Goal: Task Accomplishment & Management: Use online tool/utility

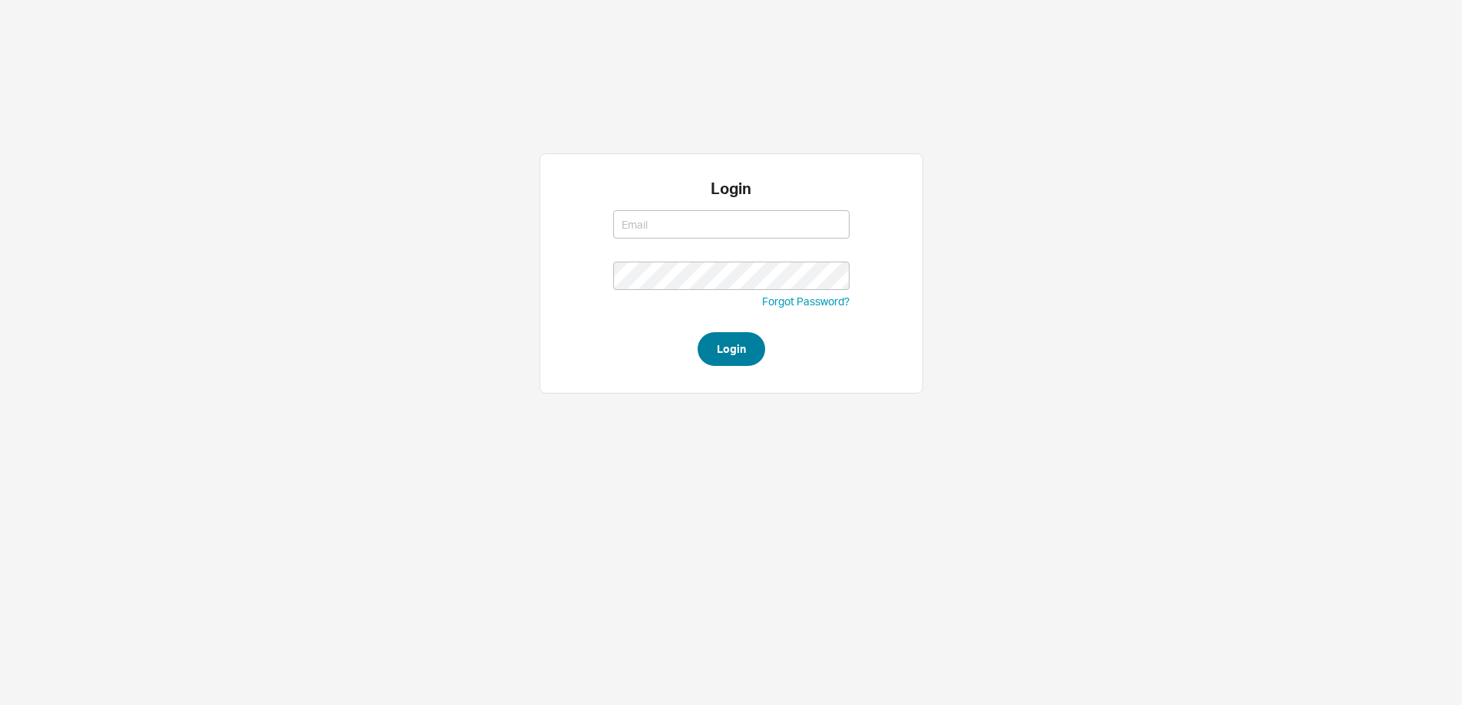
type input "[PERSON_NAME][EMAIL_ADDRESS][DOMAIN_NAME]"
click at [718, 345] on button "Login" at bounding box center [732, 349] width 68 height 34
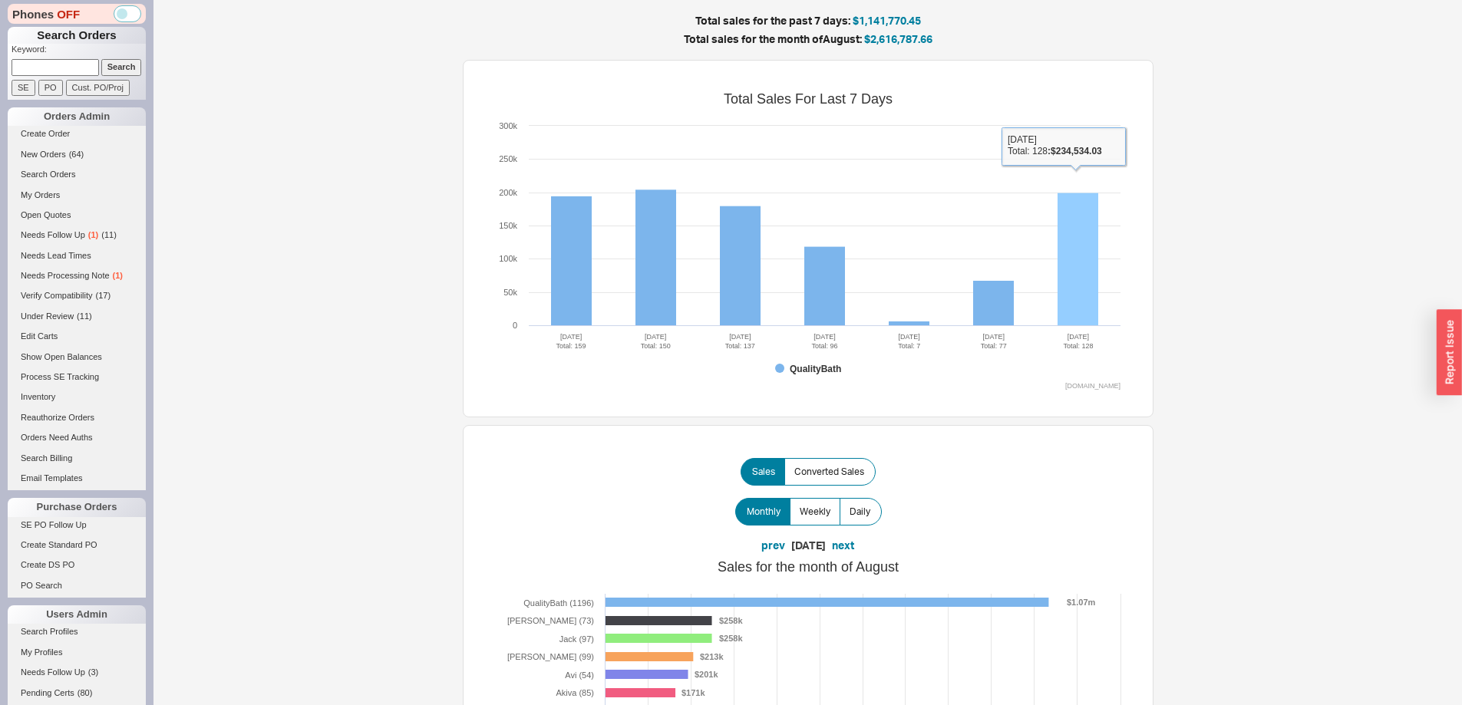
click at [1080, 317] on rect at bounding box center [1078, 259] width 41 height 133
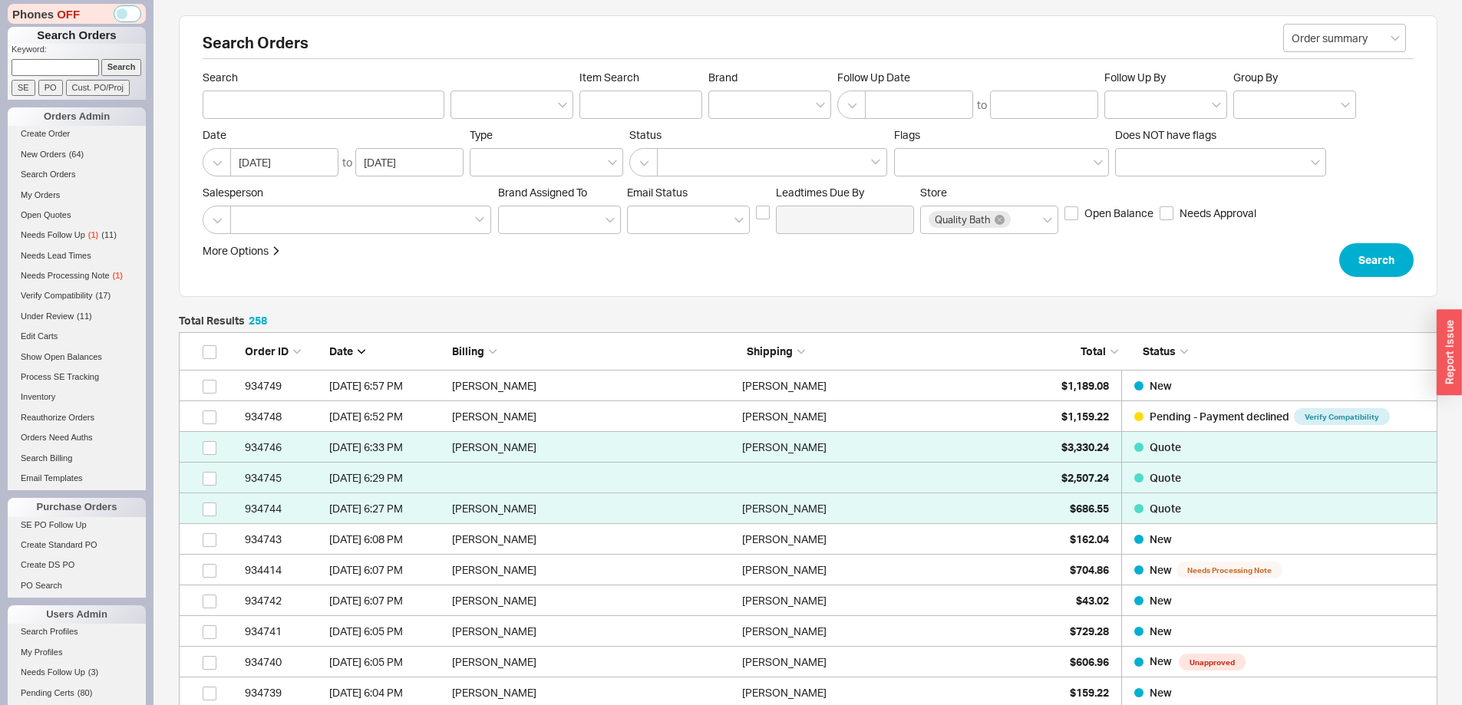
scroll to position [7977, 1247]
click at [54, 63] on input at bounding box center [55, 67] width 87 height 16
paste input "934689"
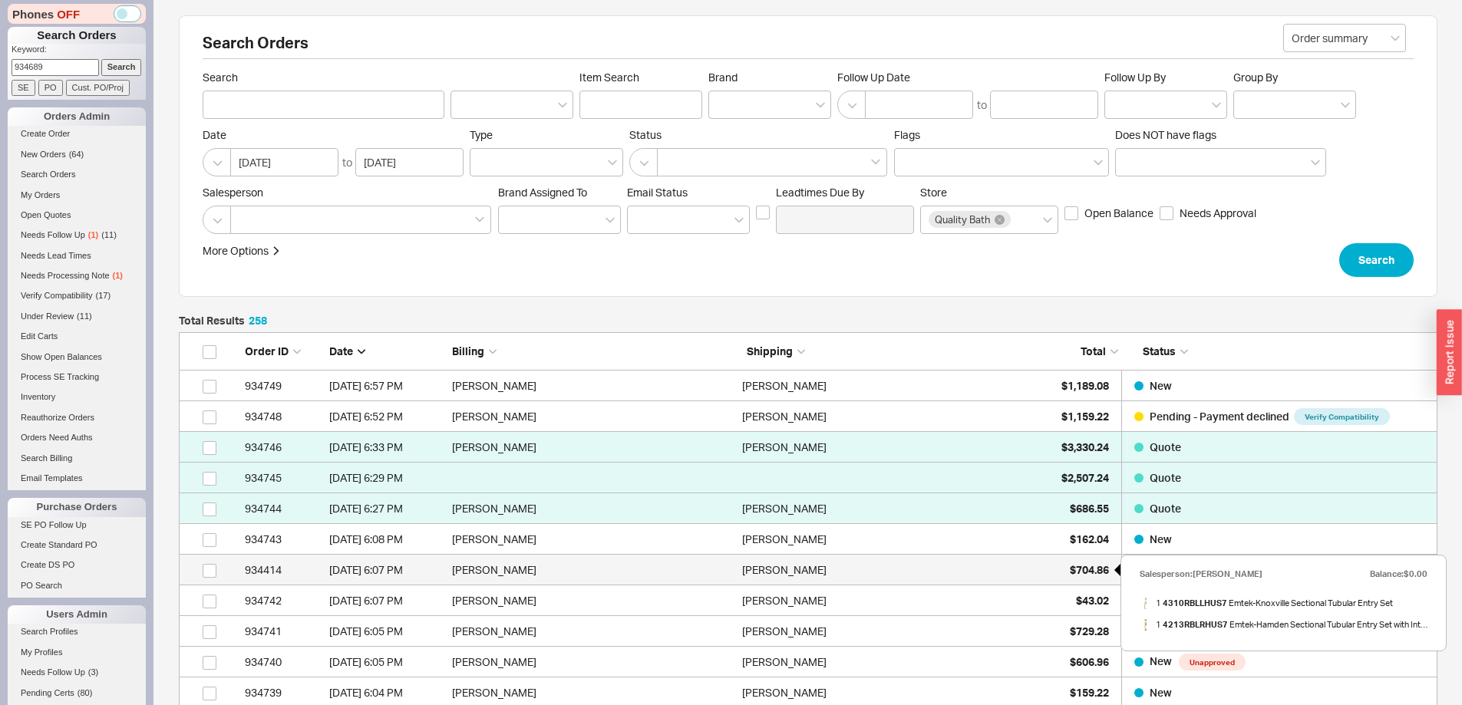
type input "934689"
click at [1083, 579] on div "$704.86" at bounding box center [1070, 570] width 77 height 31
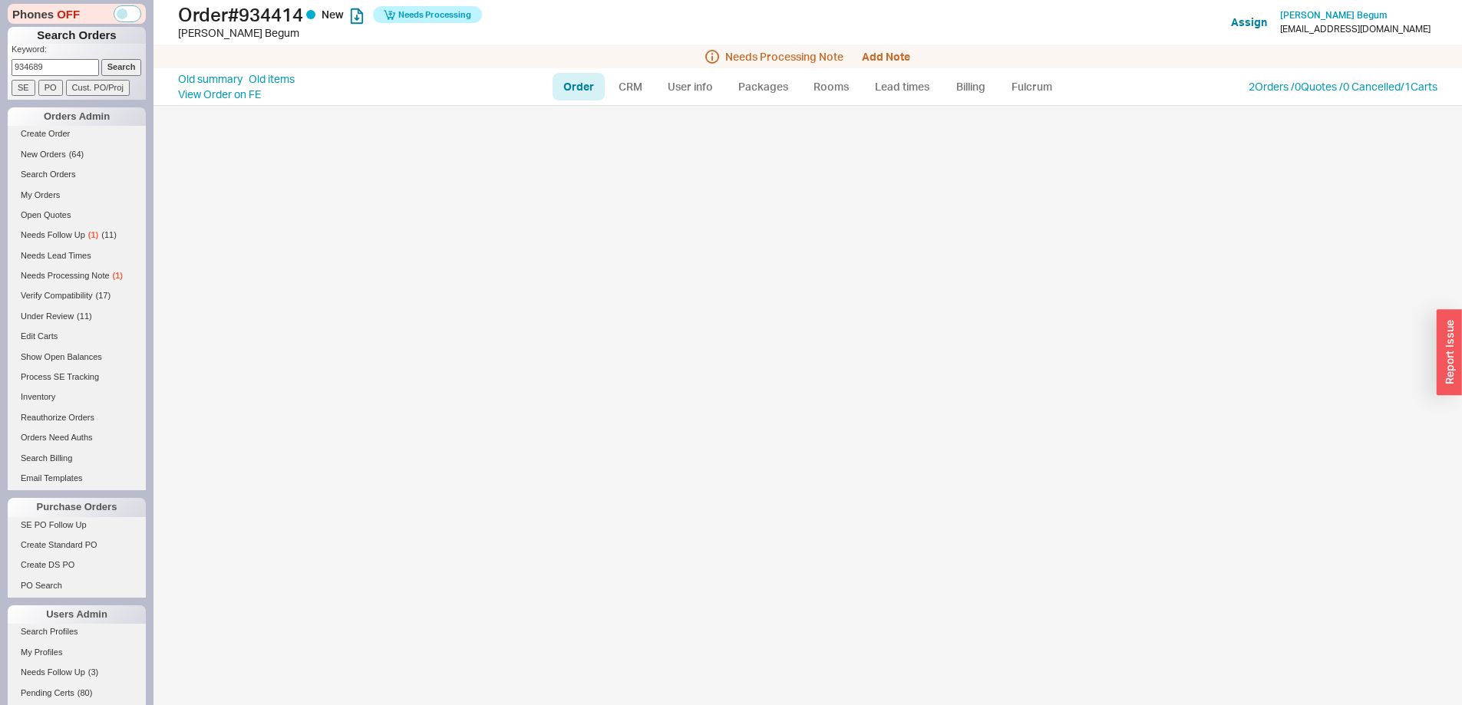
select select "LOW"
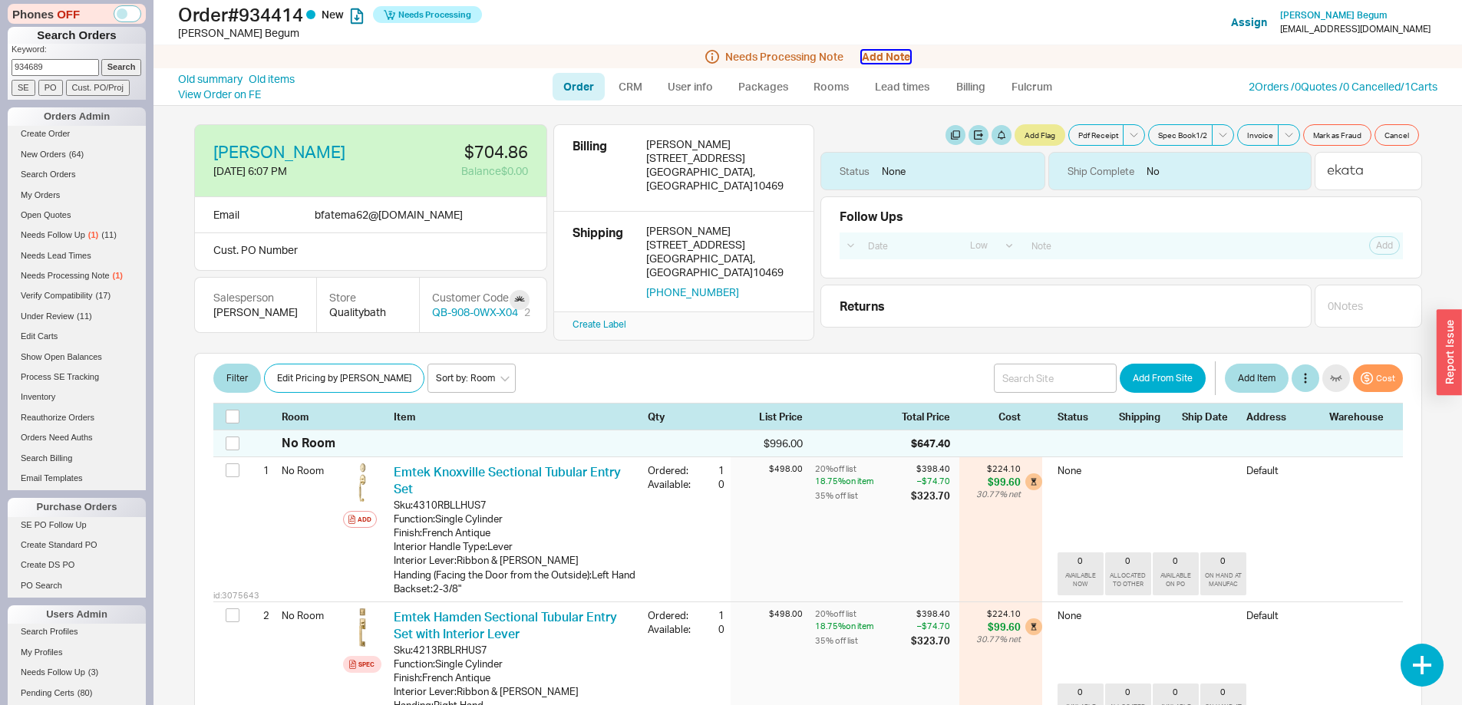
click at [886, 61] on button "Add Note" at bounding box center [886, 57] width 48 height 12
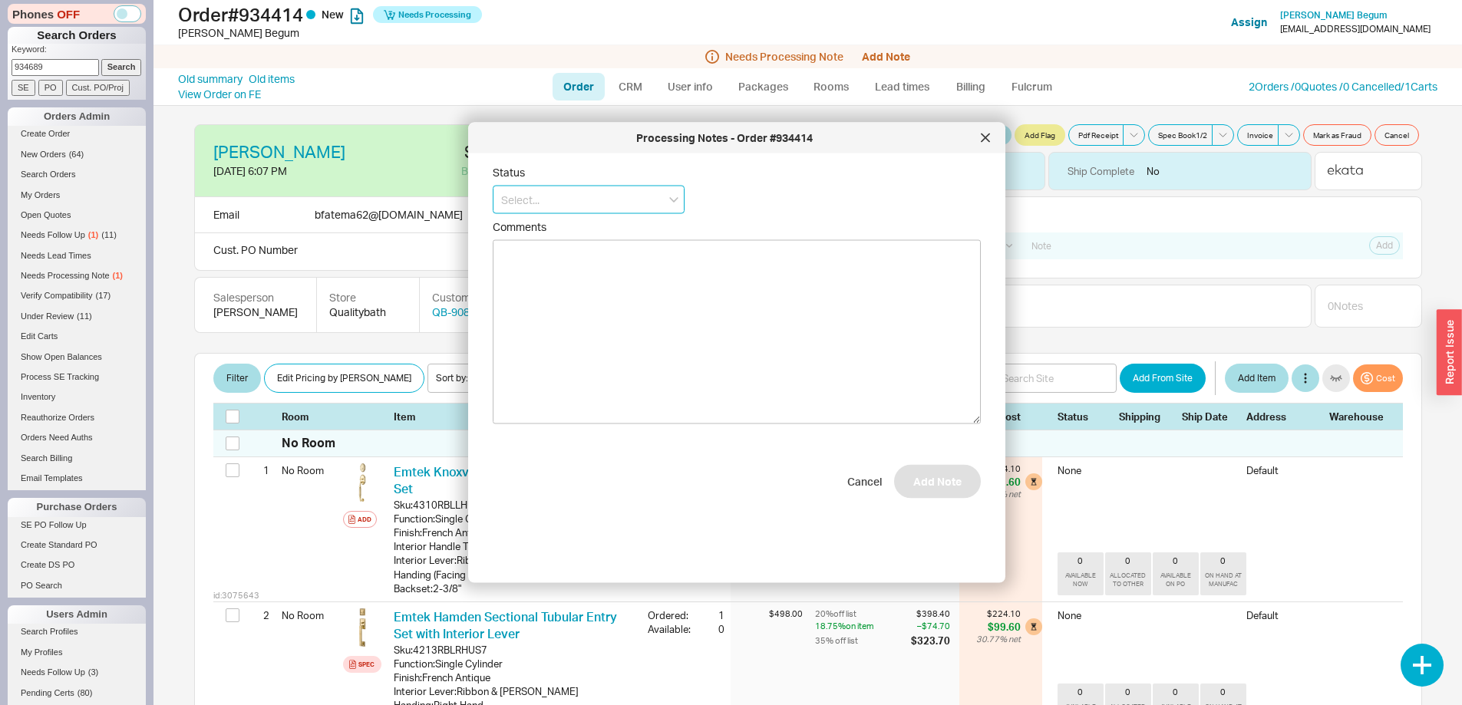
click at [556, 210] on input at bounding box center [589, 200] width 192 height 28
click at [552, 309] on div "No Status" at bounding box center [588, 313] width 190 height 28
type input "No Status"
click at [945, 480] on button "Add Note" at bounding box center [937, 489] width 87 height 34
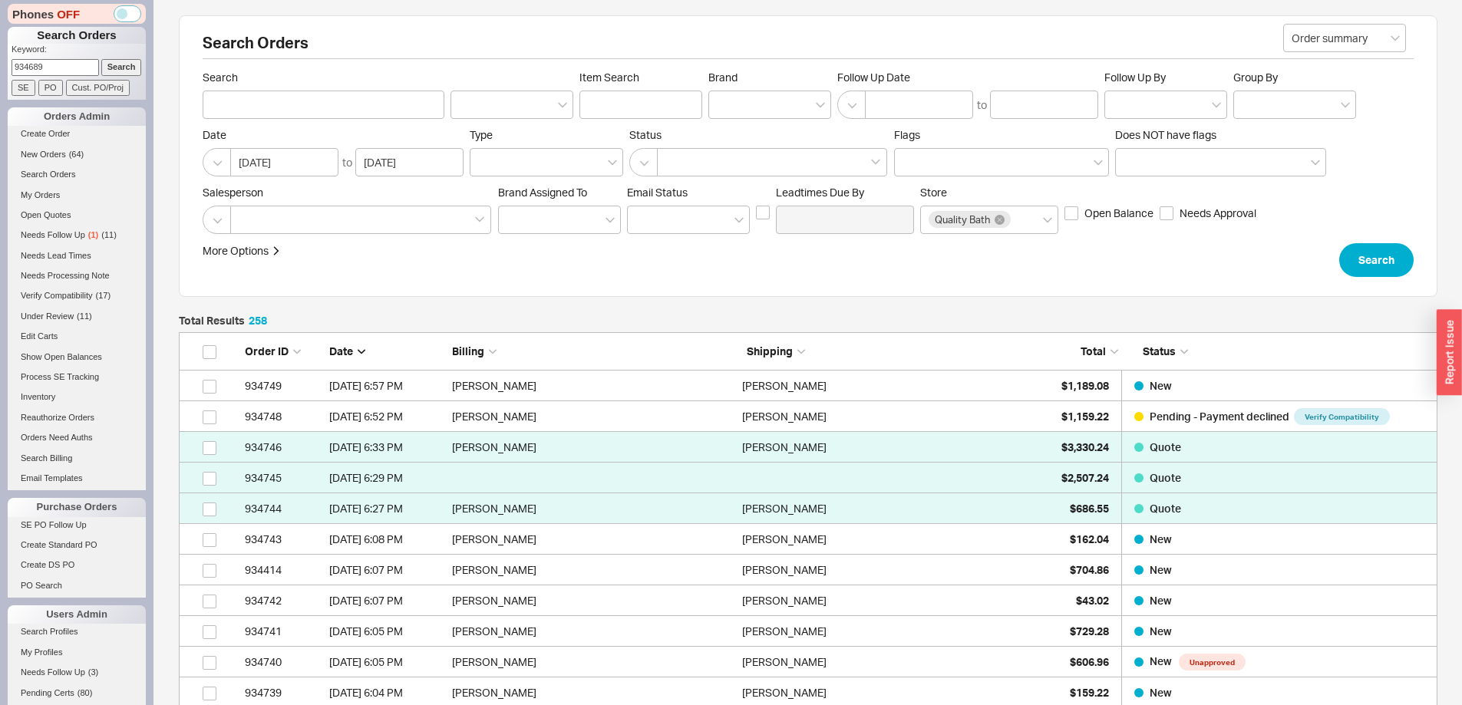
scroll to position [7977, 1247]
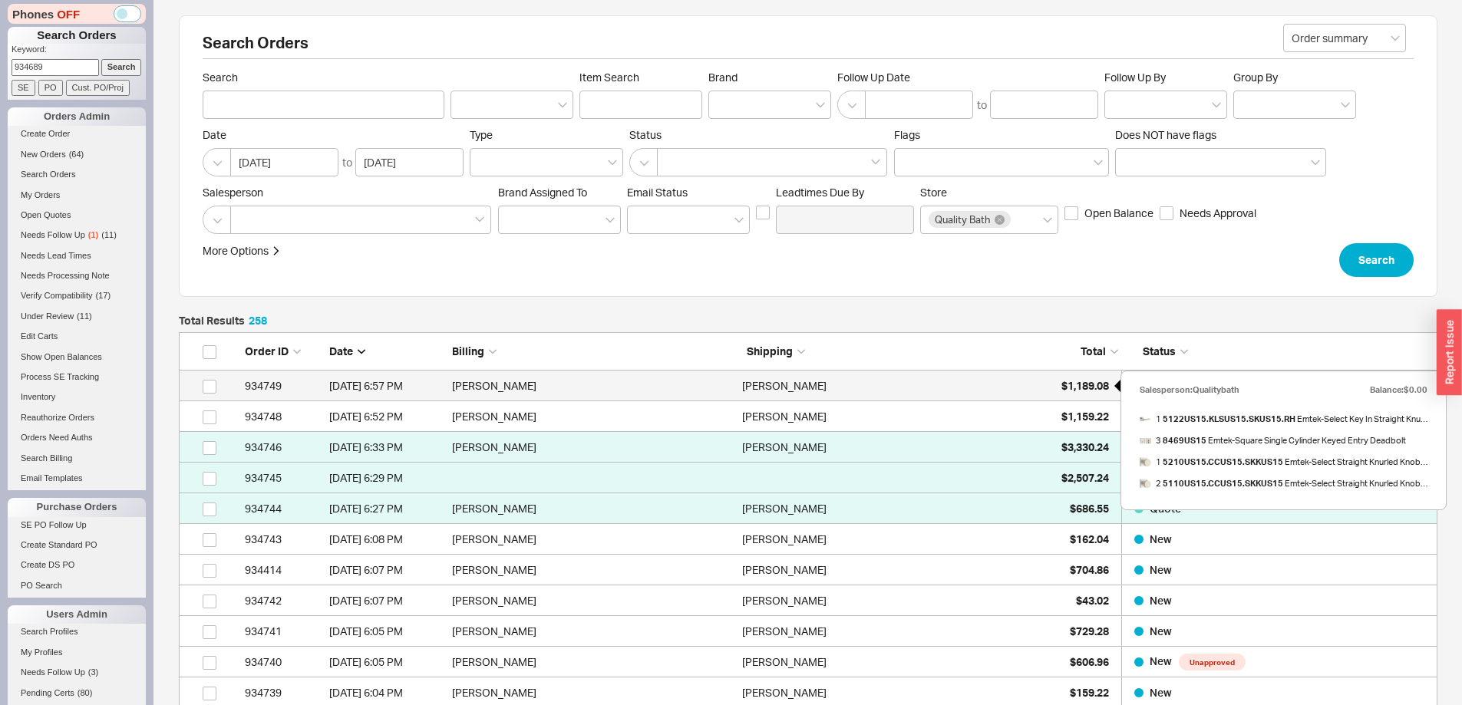
click at [1067, 384] on span "$1,189.08" at bounding box center [1085, 385] width 48 height 13
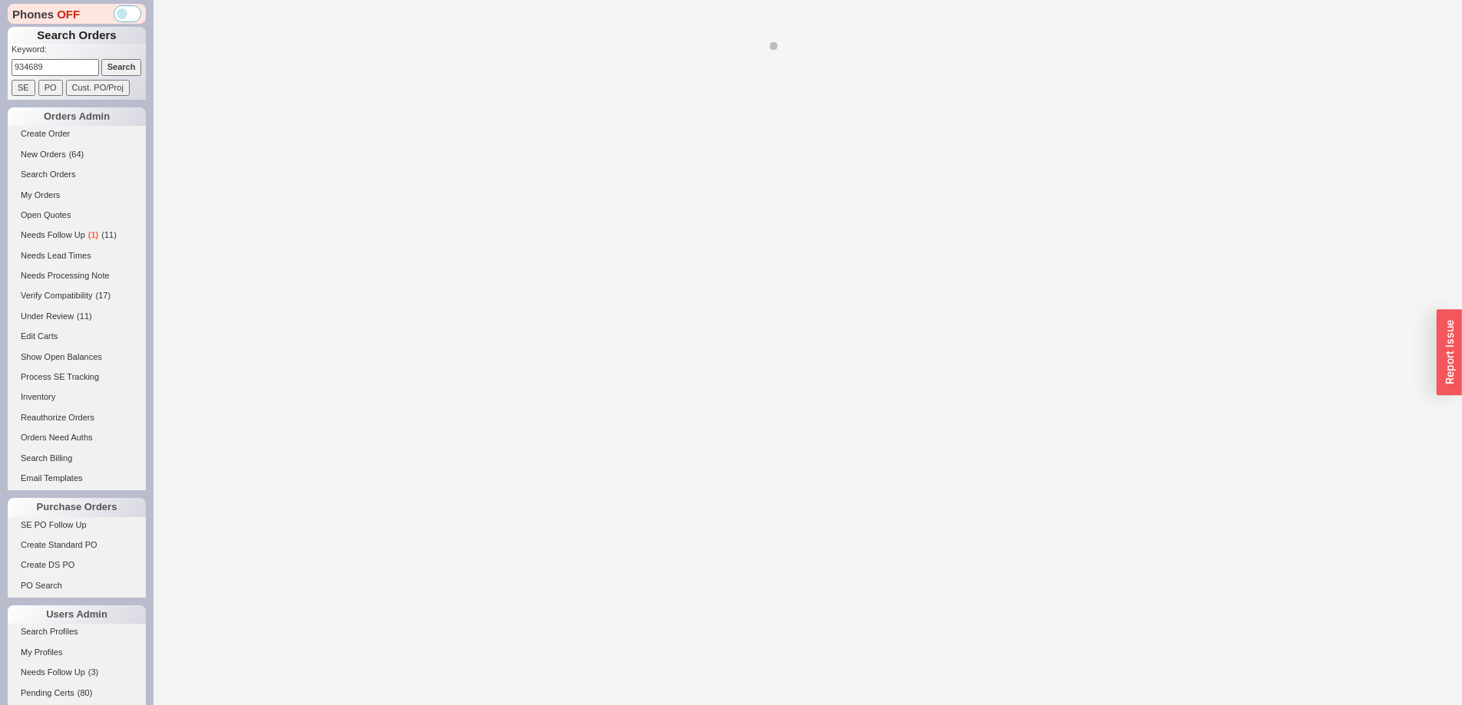
select select "LOW"
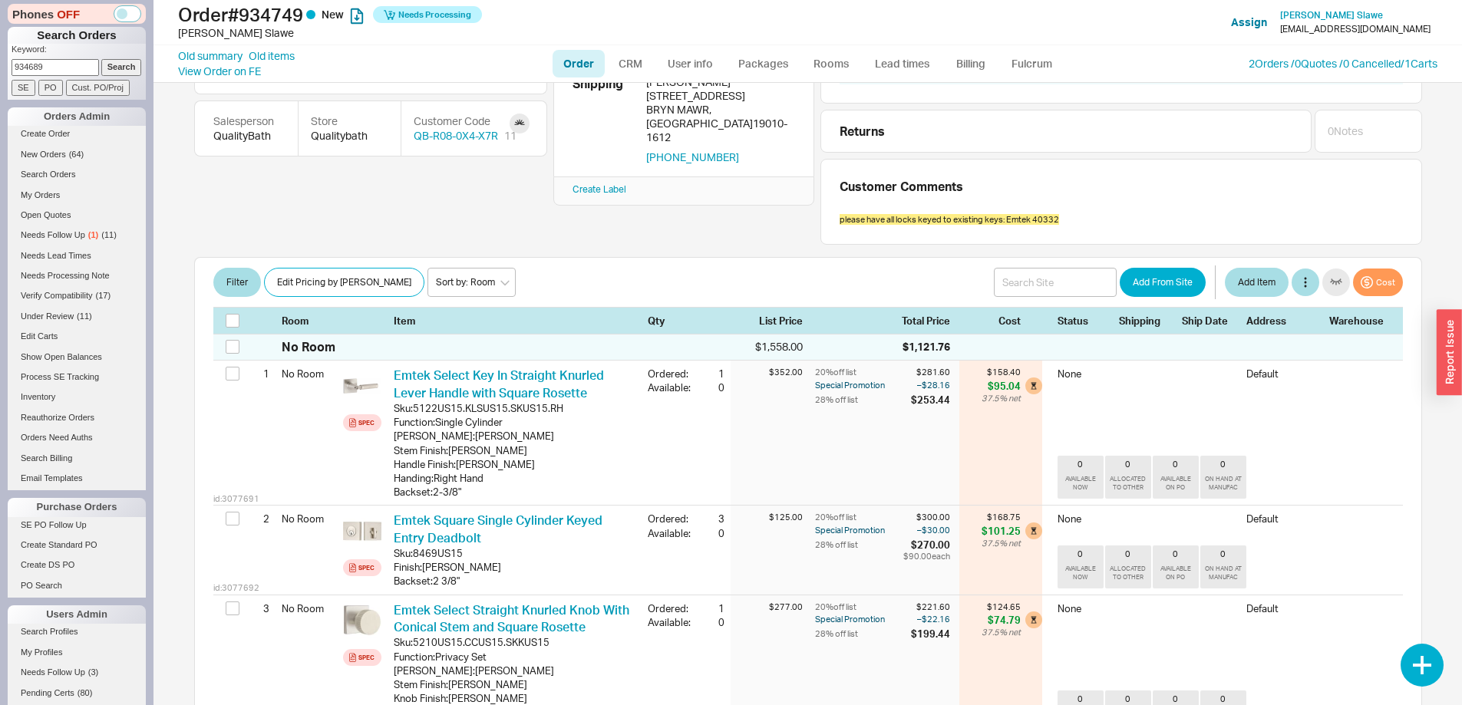
scroll to position [230, 0]
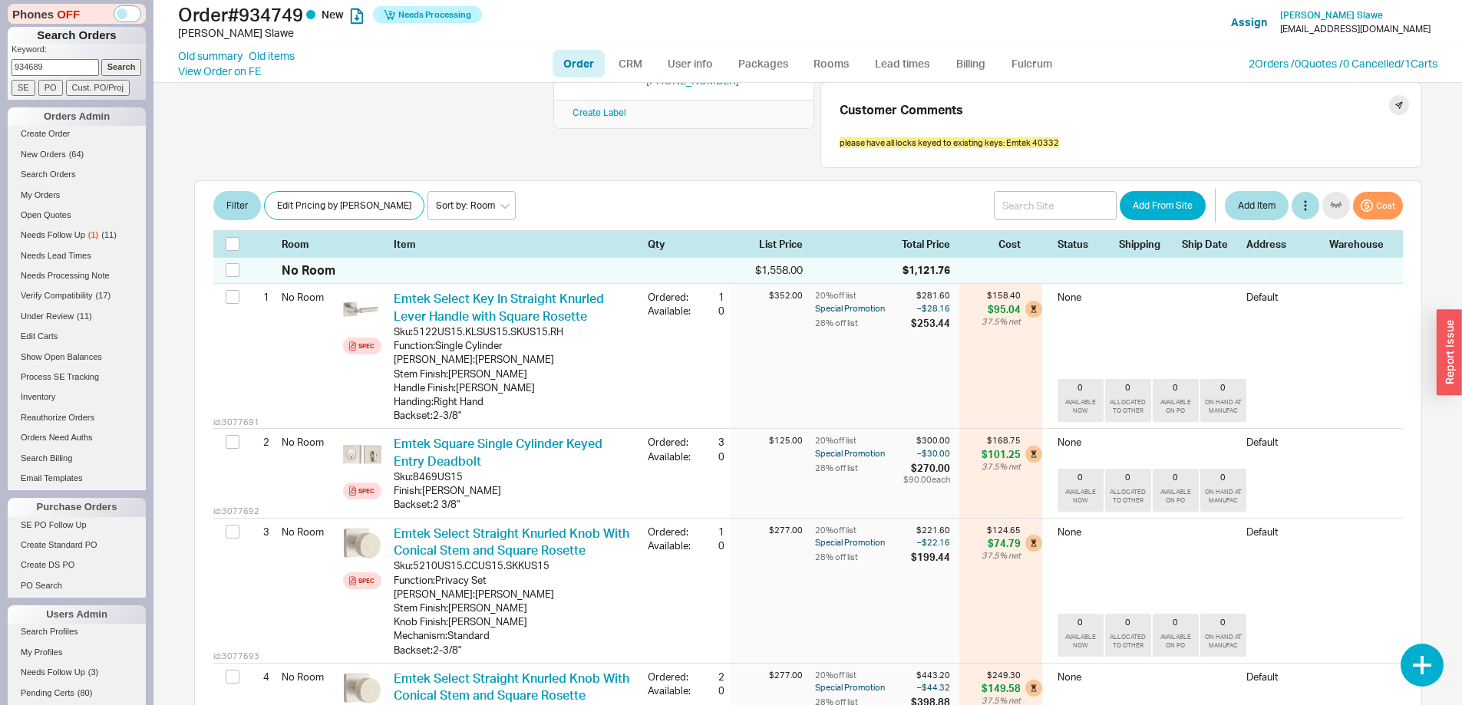
click at [1047, 138] on span "please have all locks keyed to existing keys: Emtek 40332" at bounding box center [949, 142] width 219 height 11
copy span "40332"
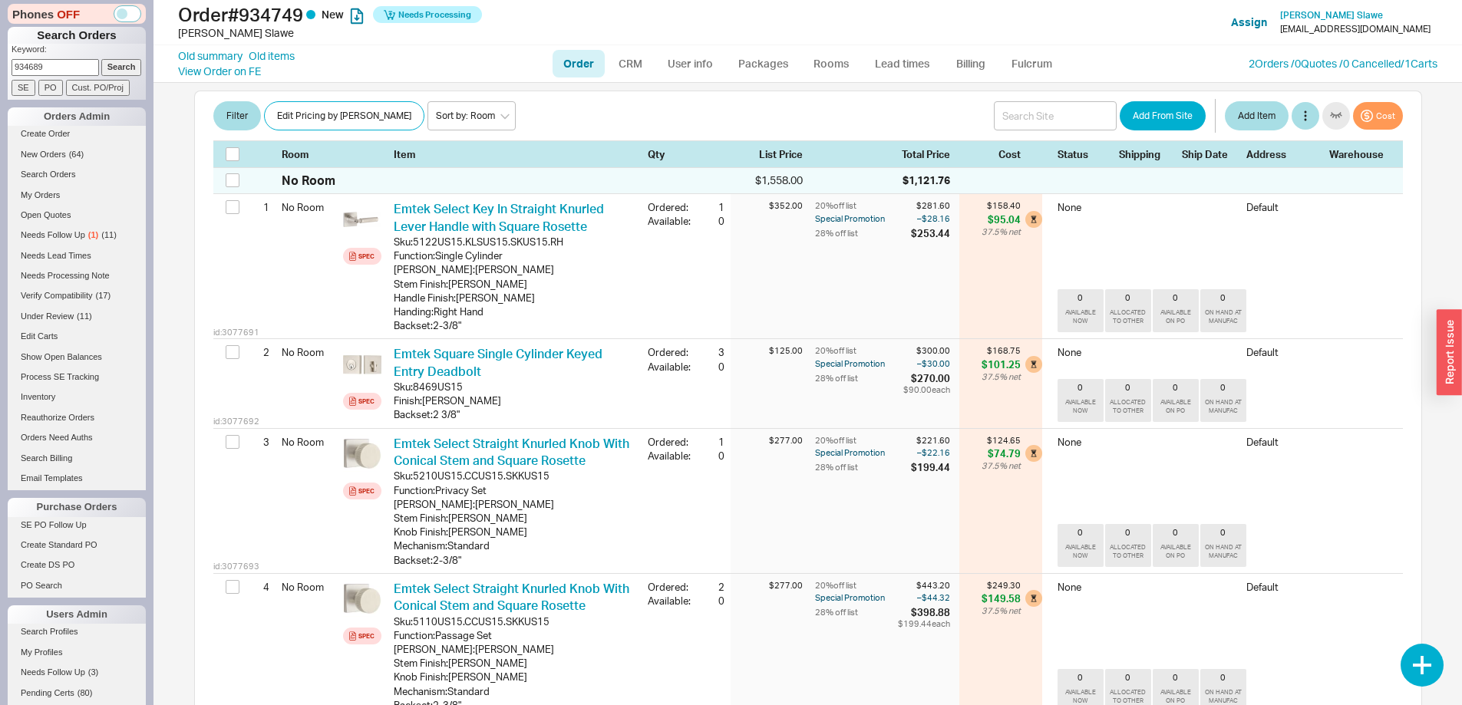
scroll to position [0, 0]
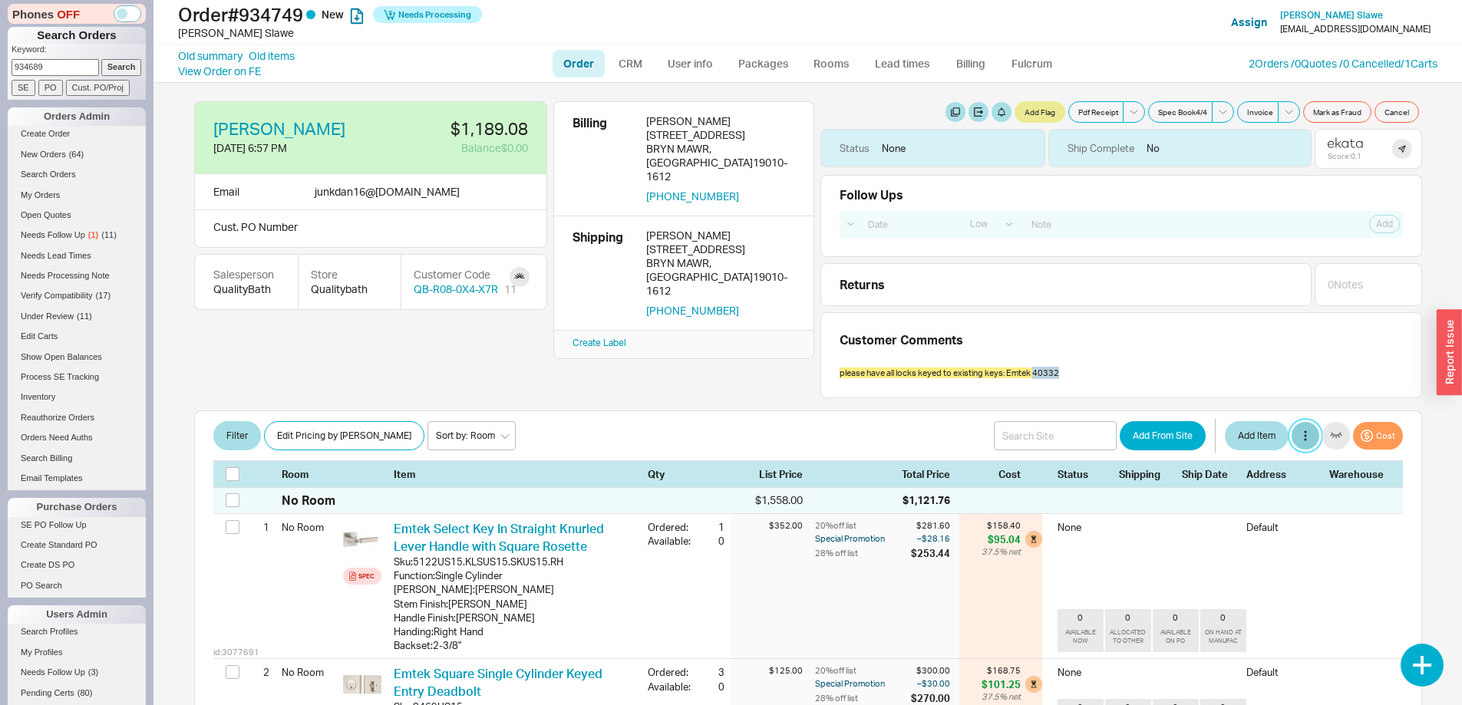
click at [1292, 434] on button at bounding box center [1306, 436] width 28 height 28
click at [1301, 454] on button "Add Fee" at bounding box center [1344, 462] width 124 height 25
click at [1230, 436] on button "Add Item" at bounding box center [1257, 435] width 64 height 29
click at [817, 57] on link "Rooms" at bounding box center [832, 64] width 58 height 28
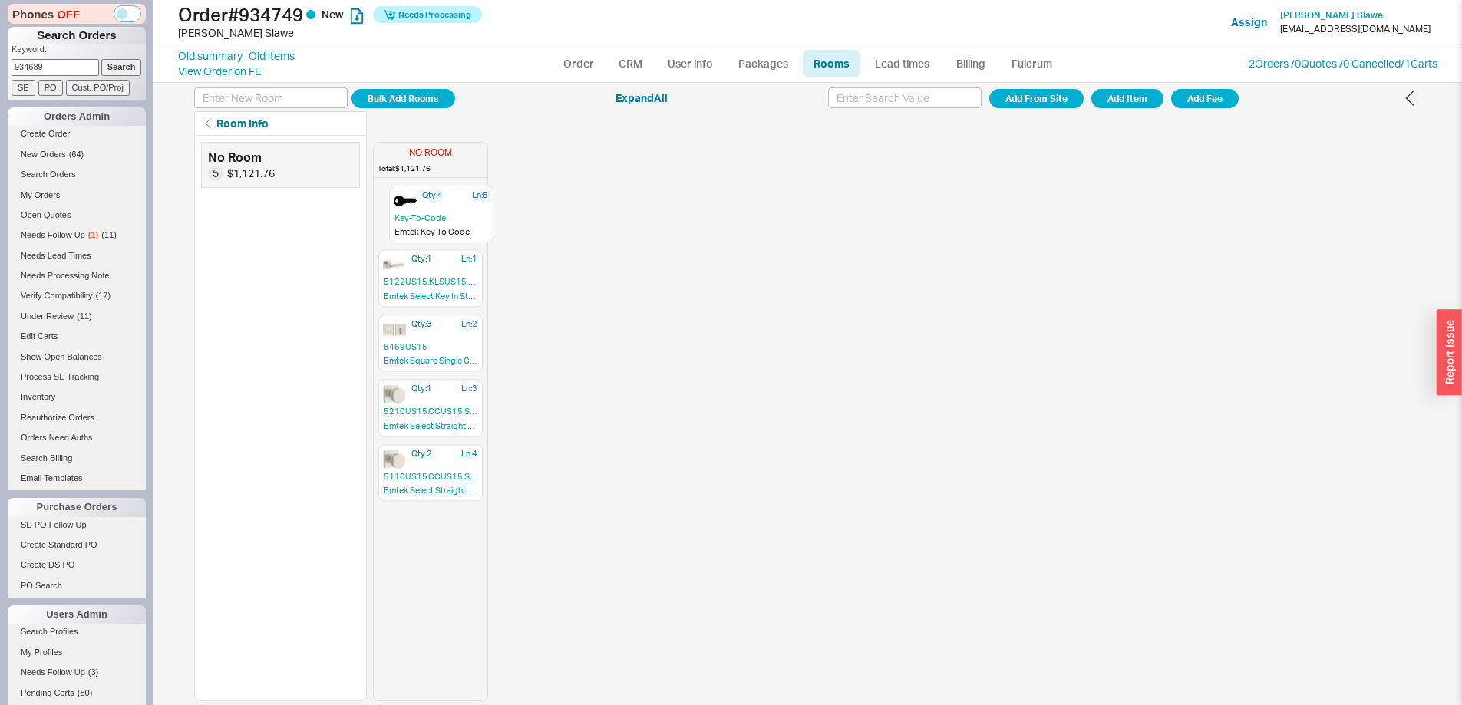
drag, startPoint x: 428, startPoint y: 492, endPoint x: 462, endPoint y: 204, distance: 289.8
click at [439, 224] on div "Qty: 1 Ln: 1 5122US15.KLSUS15.SKUS15.RH Emtek Select Key In Straight Knurled Le…" at bounding box center [431, 442] width 114 height 516
click at [594, 55] on link "Order" at bounding box center [579, 64] width 52 height 28
select select "LOW"
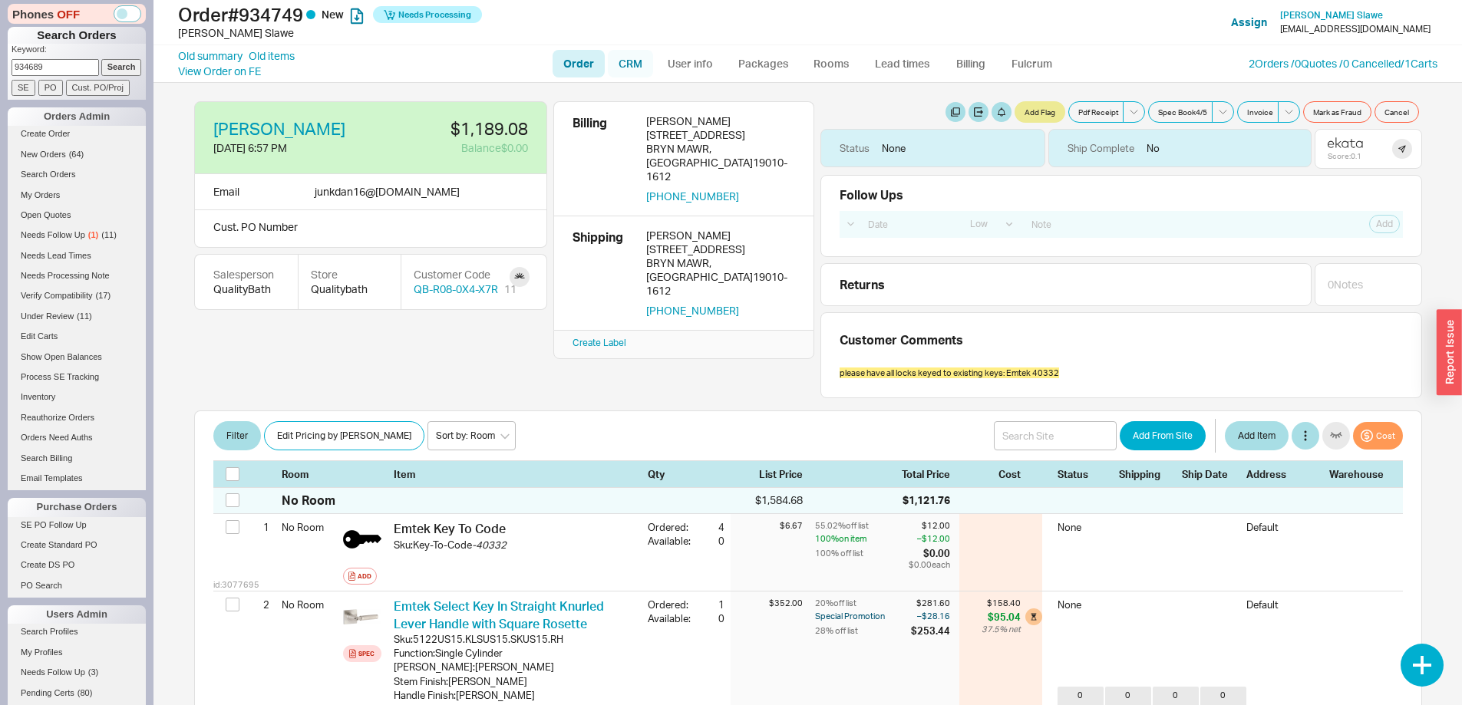
click at [627, 61] on link "CRM" at bounding box center [630, 64] width 45 height 28
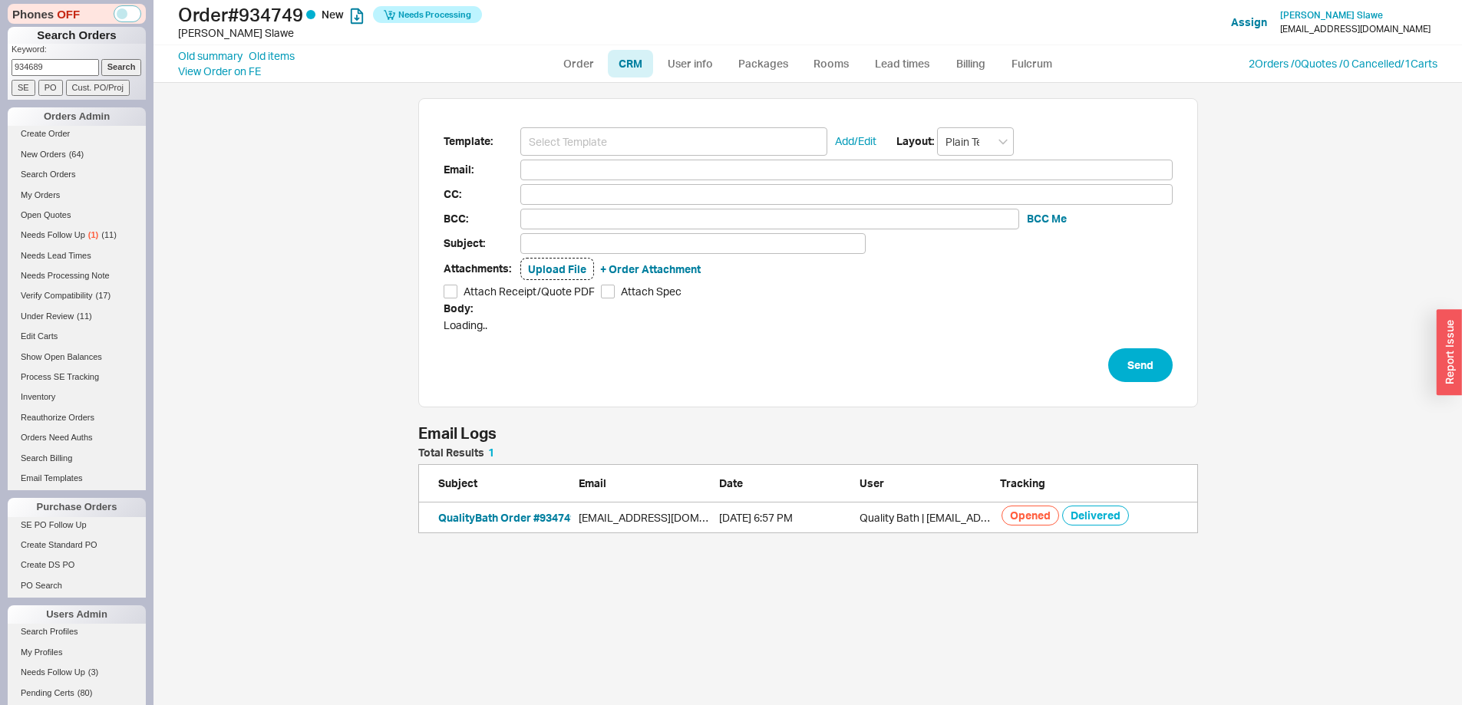
scroll to position [612, 1285]
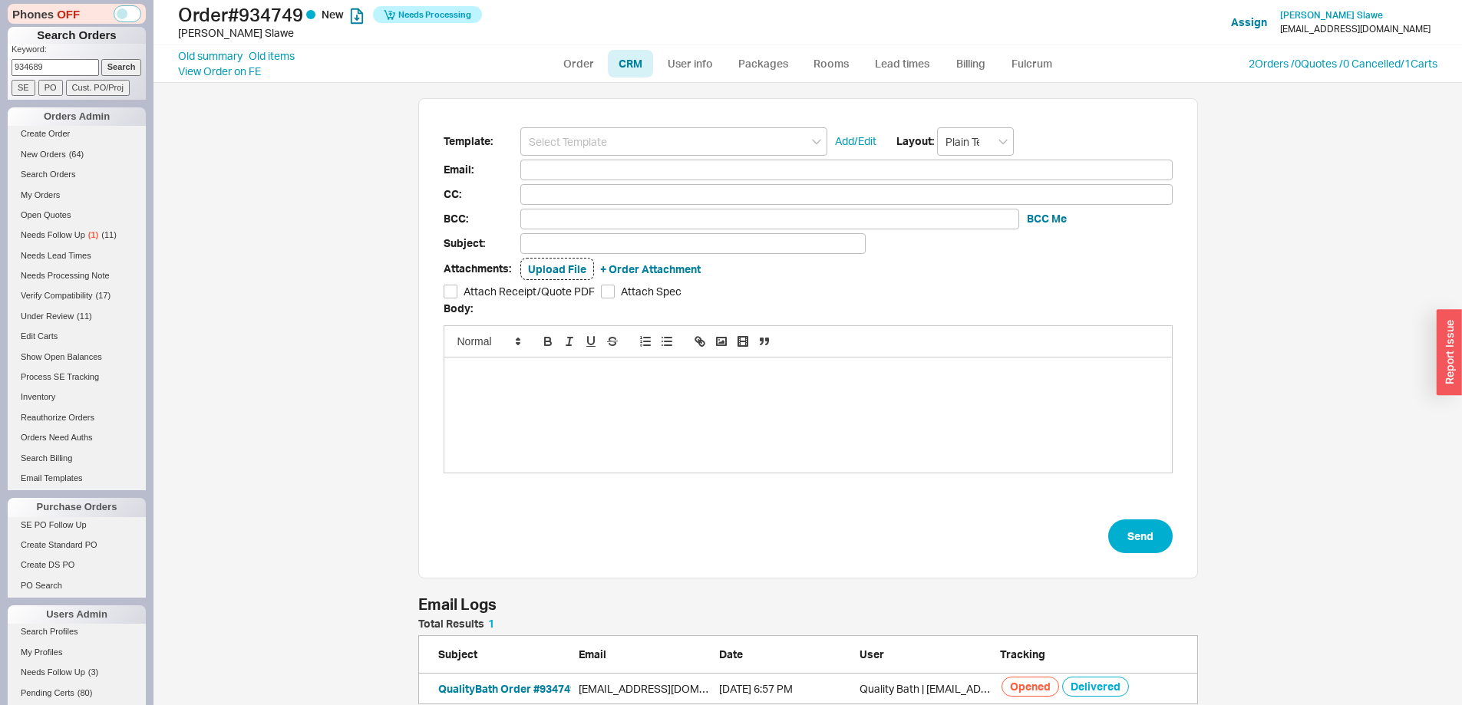
click at [1331, 71] on div "2 Orders / 0 Quotes / 0 Cancelled / 1 Carts" at bounding box center [1343, 63] width 189 height 15
click at [1330, 64] on link "2 Orders / 0 Quotes / 0 Cancelled" at bounding box center [1325, 63] width 152 height 13
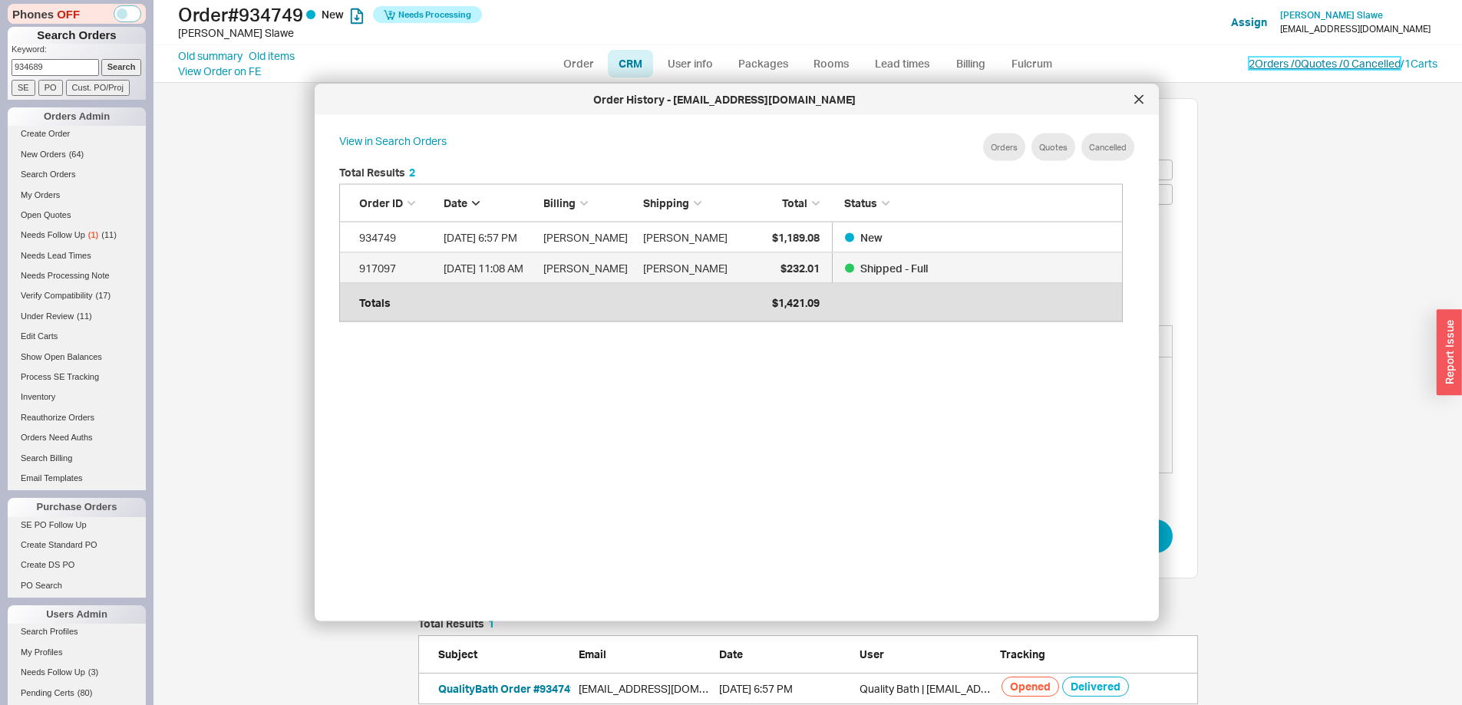
scroll to position [458, 797]
click at [1143, 88] on div at bounding box center [1139, 99] width 25 height 25
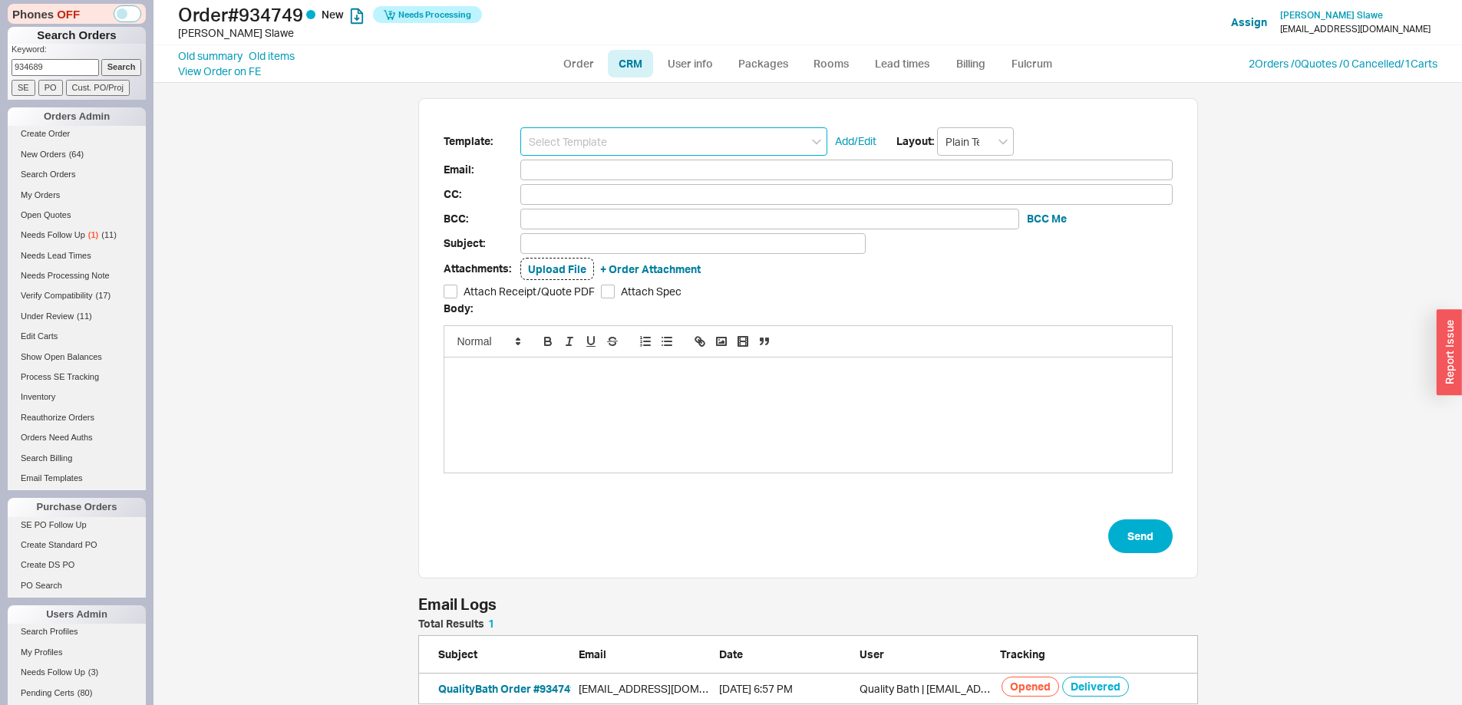
click at [731, 130] on input at bounding box center [673, 141] width 307 height 28
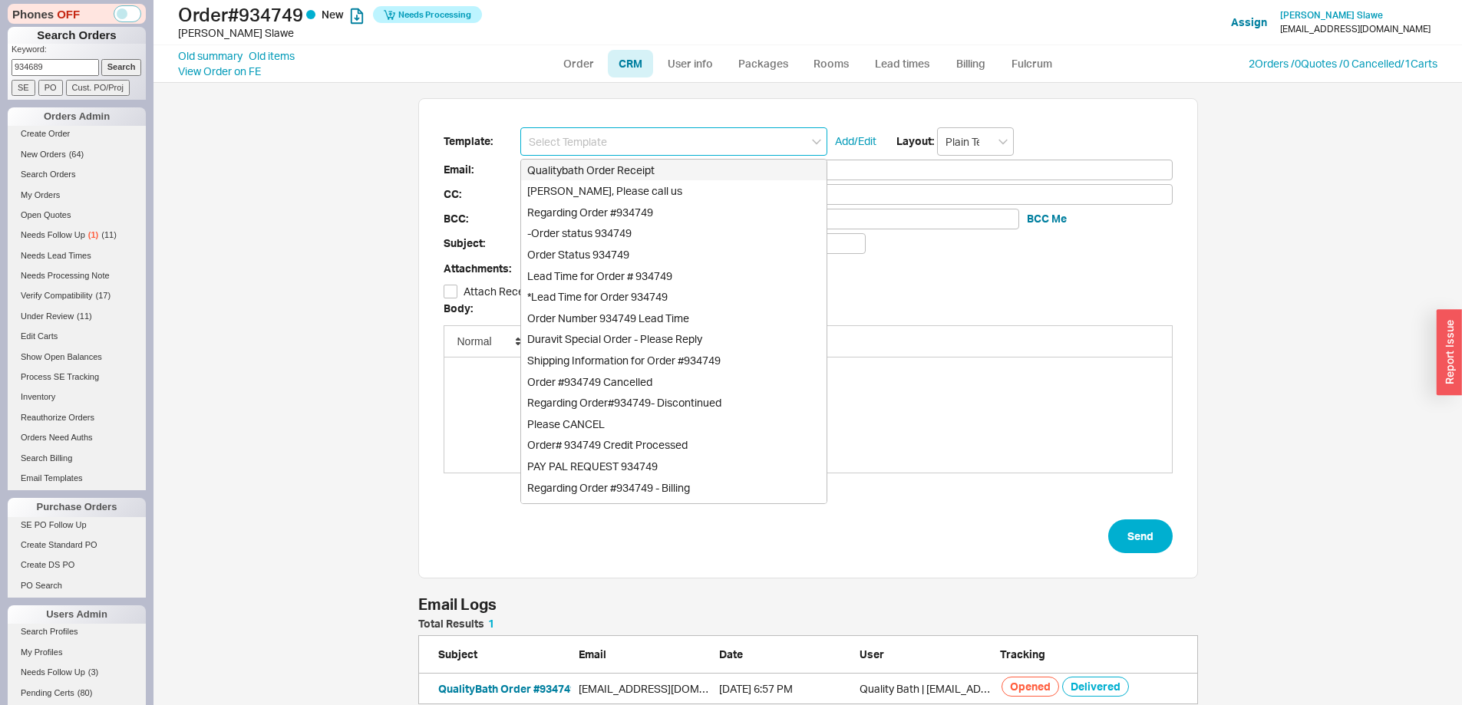
click at [669, 161] on div "Qualitybath Order Receipt" at bounding box center [673, 170] width 305 height 21
type input "Receipt"
type input "junkdan16@hotmail.com"
type input "Quality Bath Order # 934749 Receipt"
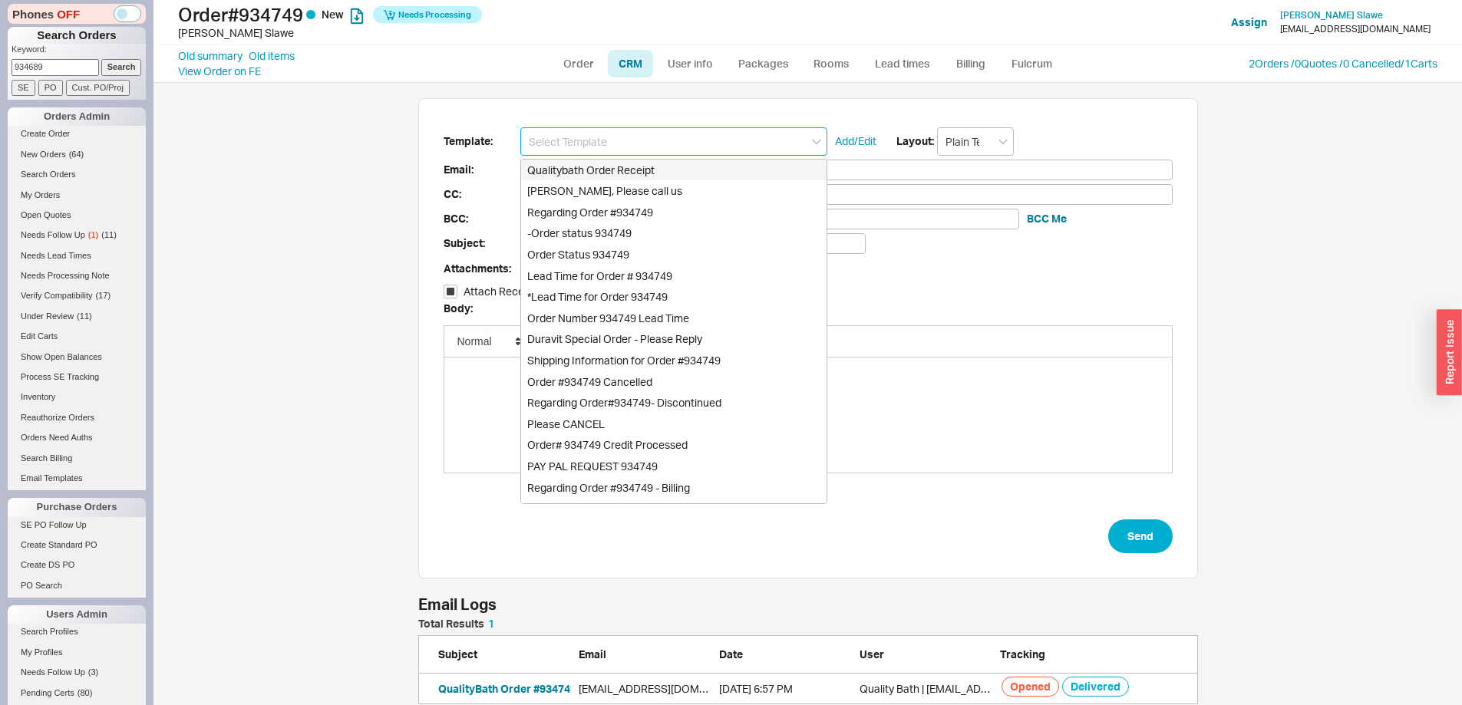
checkbox input "true"
type input "Qualitybath Order Receipt"
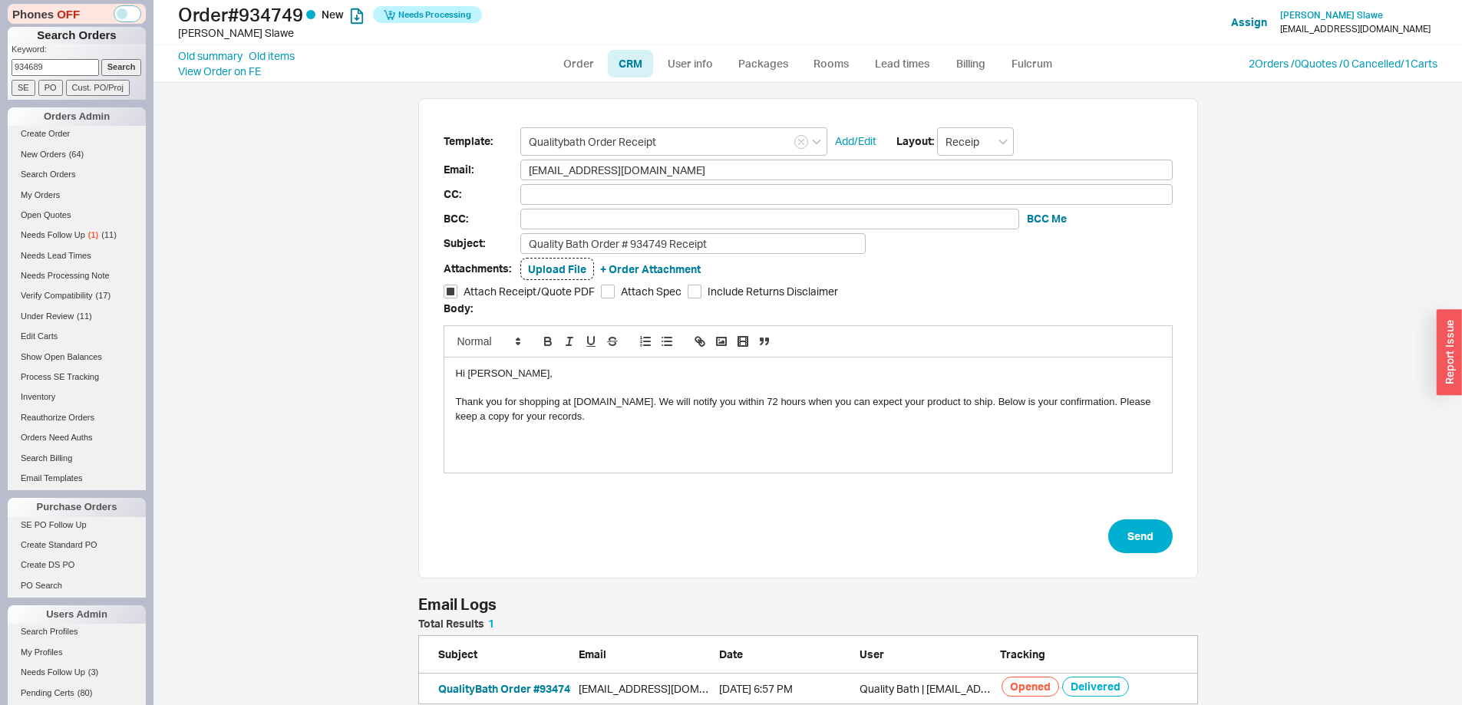
drag, startPoint x: 474, startPoint y: 398, endPoint x: 658, endPoint y: 434, distance: 187.5
click at [658, 434] on div "Hi Daniel, Thank you for shopping at QualityBath.com. We will notify you within…" at bounding box center [808, 415] width 728 height 115
click at [480, 371] on div "Hi Daniel," at bounding box center [808, 374] width 705 height 14
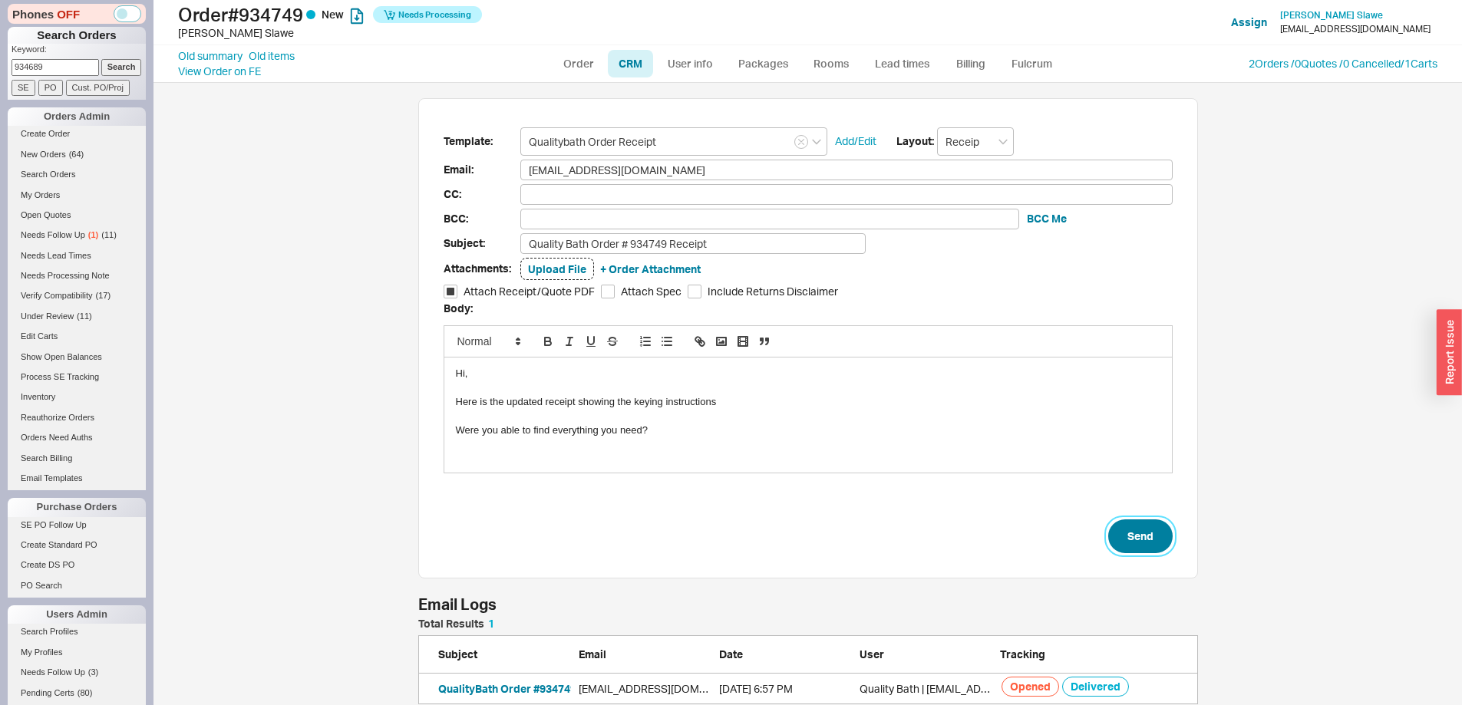
click at [1153, 526] on button "Send" at bounding box center [1140, 537] width 64 height 34
select select "LOW"
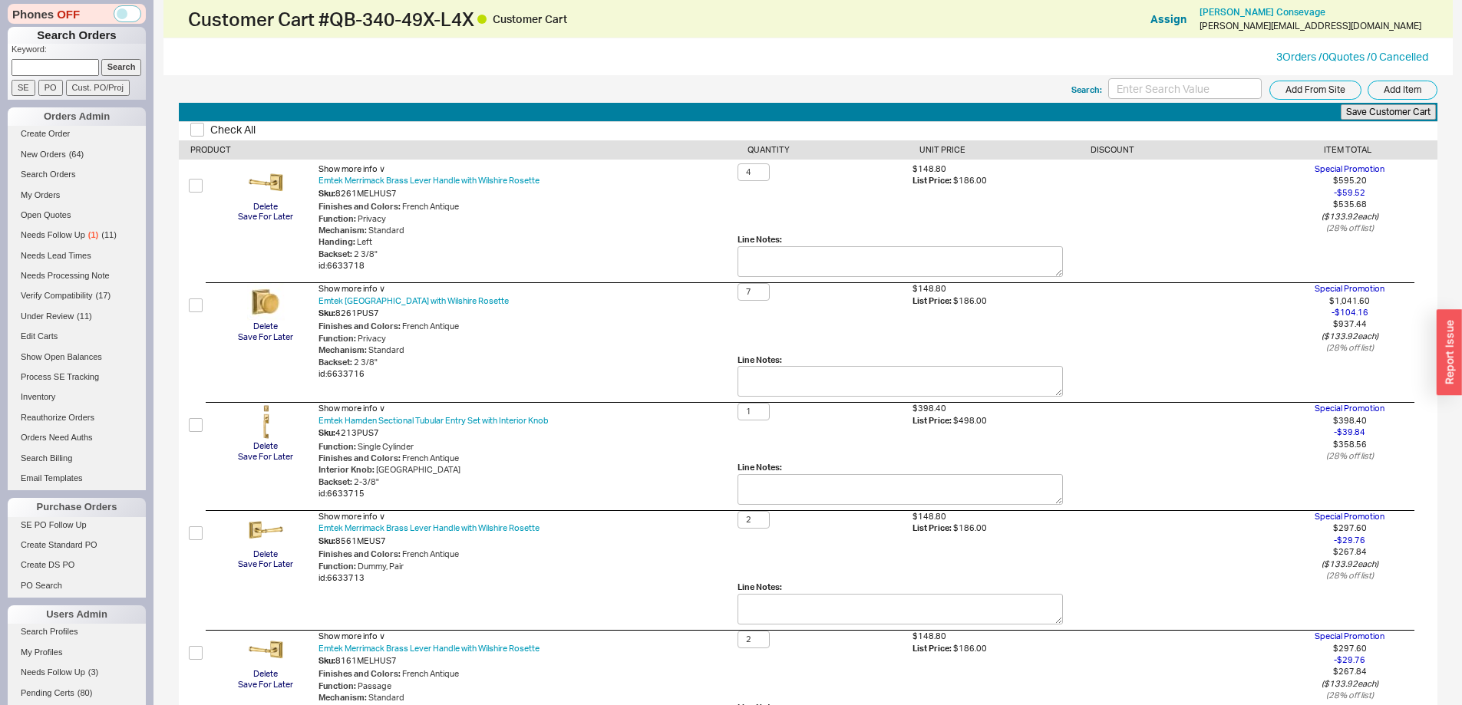
click at [39, 65] on input at bounding box center [55, 67] width 87 height 16
paste input "934689"
type input "934689"
click at [101, 59] on input "Search" at bounding box center [121, 67] width 41 height 16
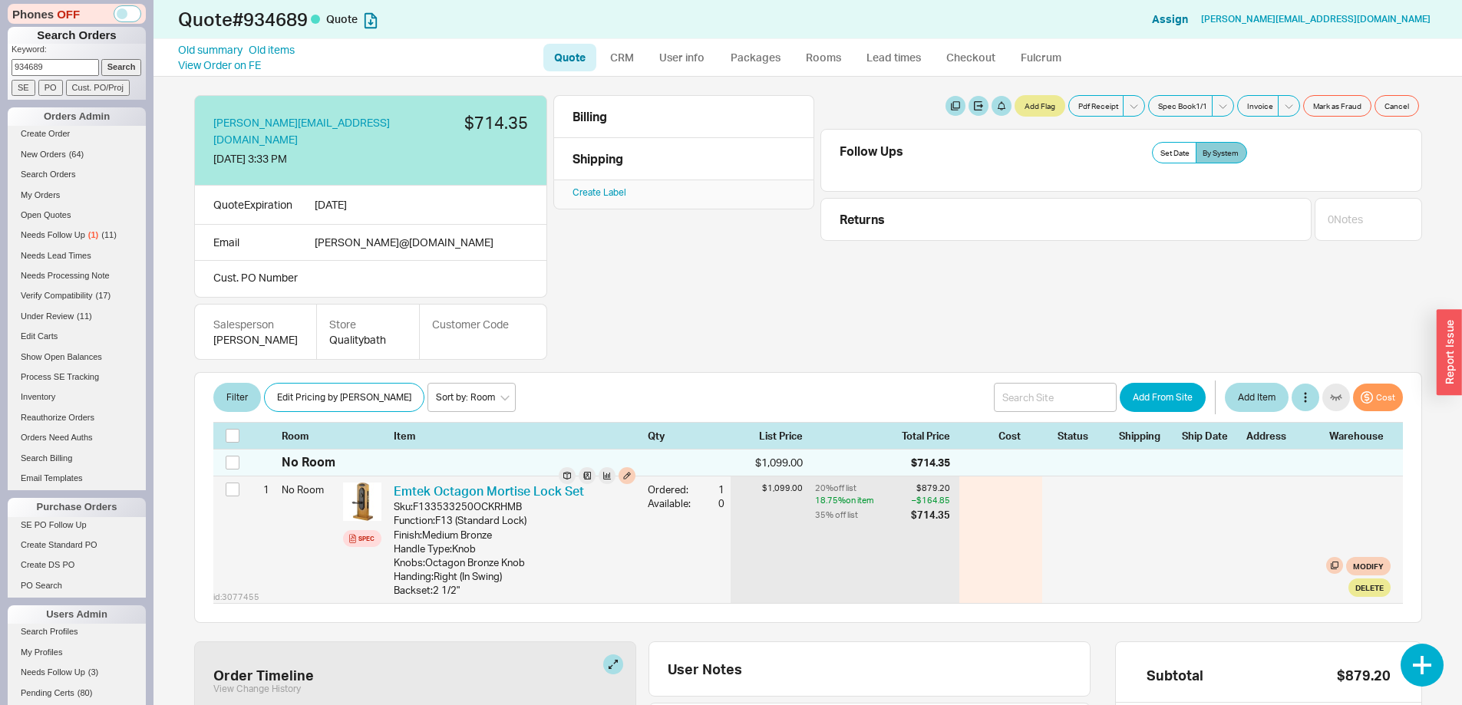
click at [457, 500] on div "F133533250OCKRHMB" at bounding box center [467, 507] width 109 height 14
copy div "F133533250OCKRHMB"
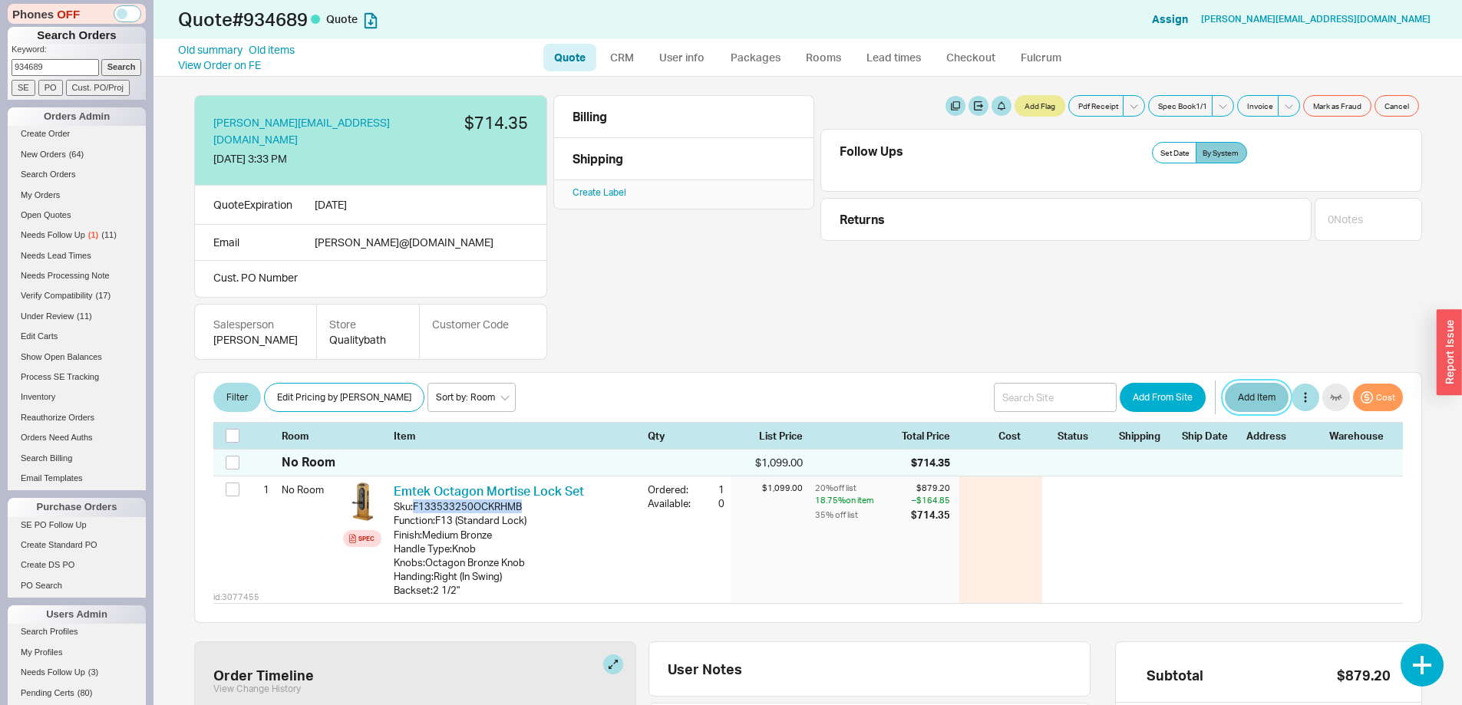
click at [1256, 390] on button "Add Item" at bounding box center [1257, 397] width 64 height 29
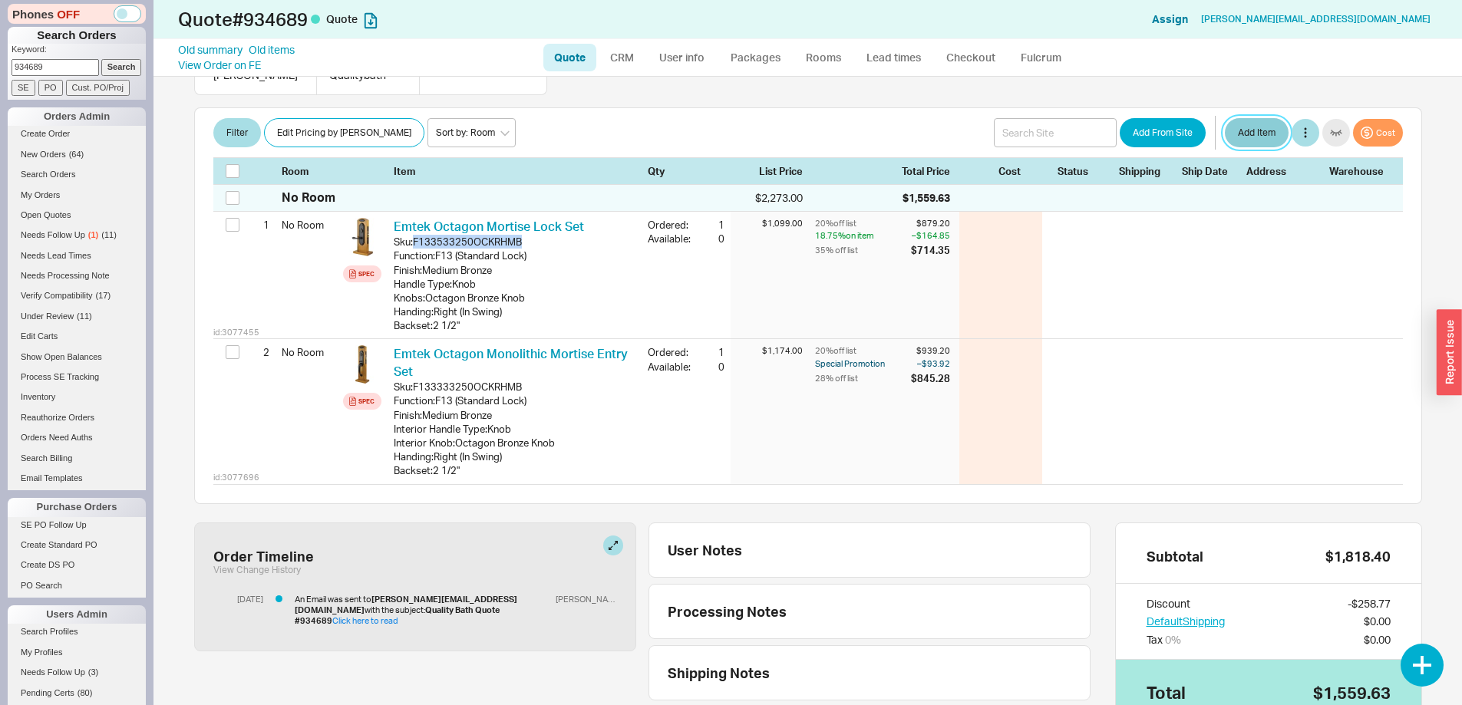
scroll to position [307, 0]
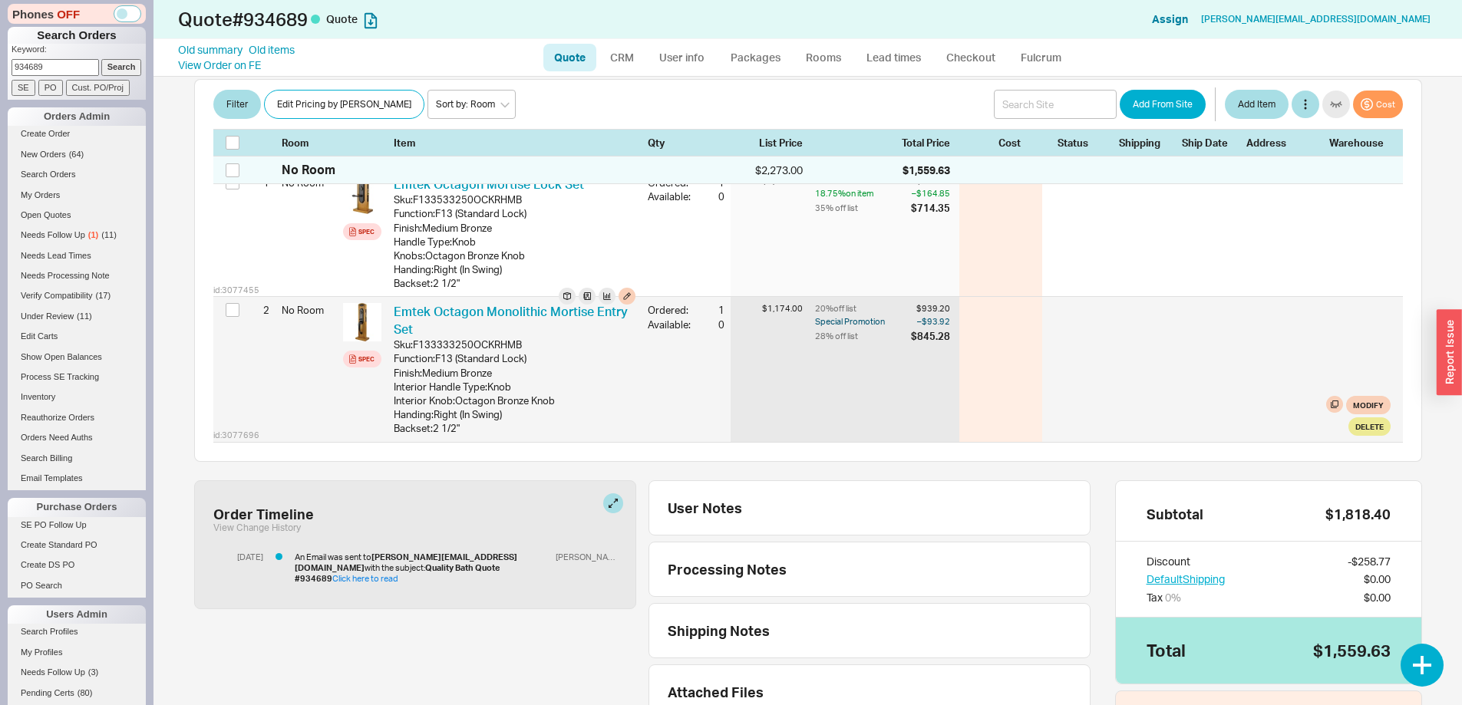
click at [507, 394] on div "Interior Knob : Octagon Bronze Knob" at bounding box center [515, 401] width 242 height 14
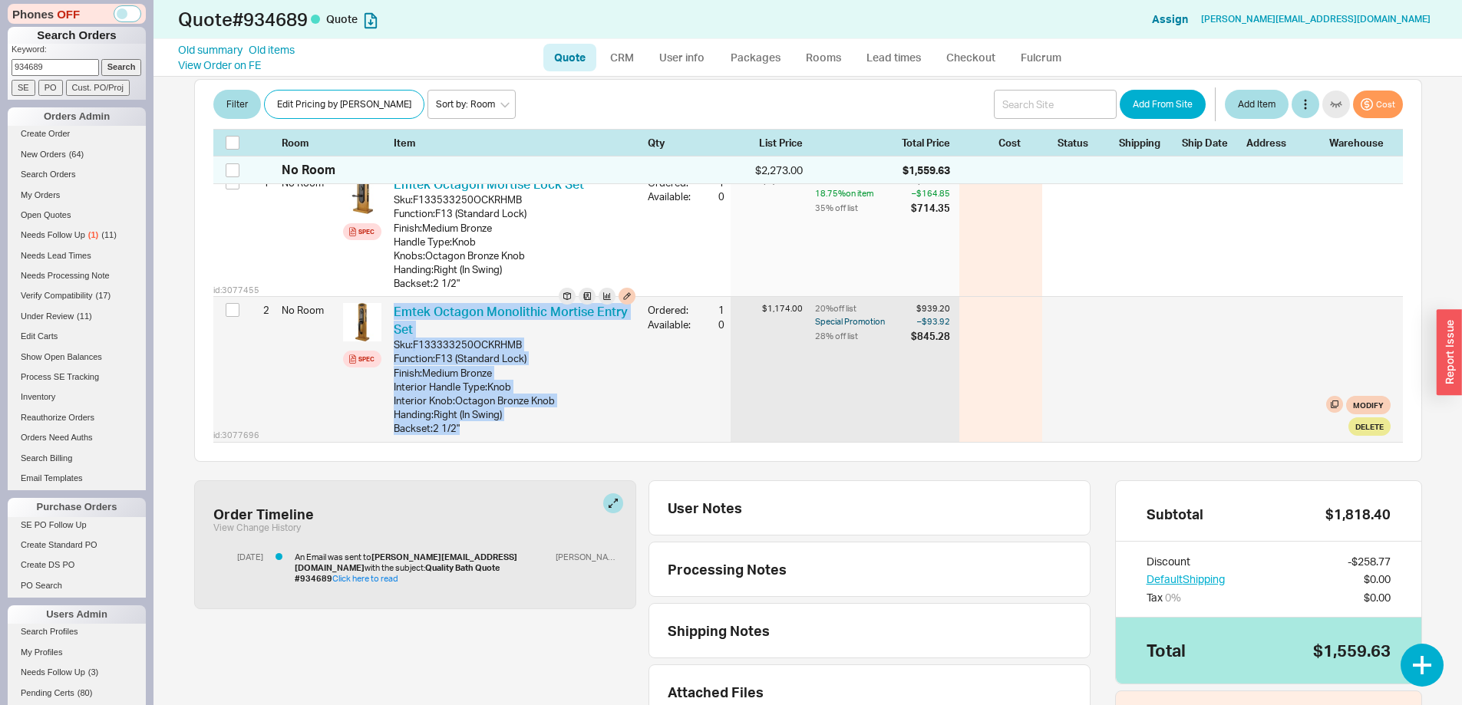
drag, startPoint x: 467, startPoint y: 409, endPoint x: 394, endPoint y: 302, distance: 128.8
click at [394, 303] on div "Emtek Octagon Monolithic Mortise Entry Set Sku: F133333250OCKRHMB Function : F1…" at bounding box center [515, 369] width 242 height 132
click at [447, 422] on div "Emtek Octagon Monolithic Mortise Entry Set Sku: F133333250OCKRHMB Function : F1…" at bounding box center [515, 369] width 254 height 144
drag, startPoint x: 465, startPoint y: 415, endPoint x: 392, endPoint y: 302, distance: 135.0
click at [392, 302] on div "Emtek Octagon Monolithic Mortise Entry Set Sku: F133333250OCKRHMB Function : F1…" at bounding box center [515, 369] width 254 height 144
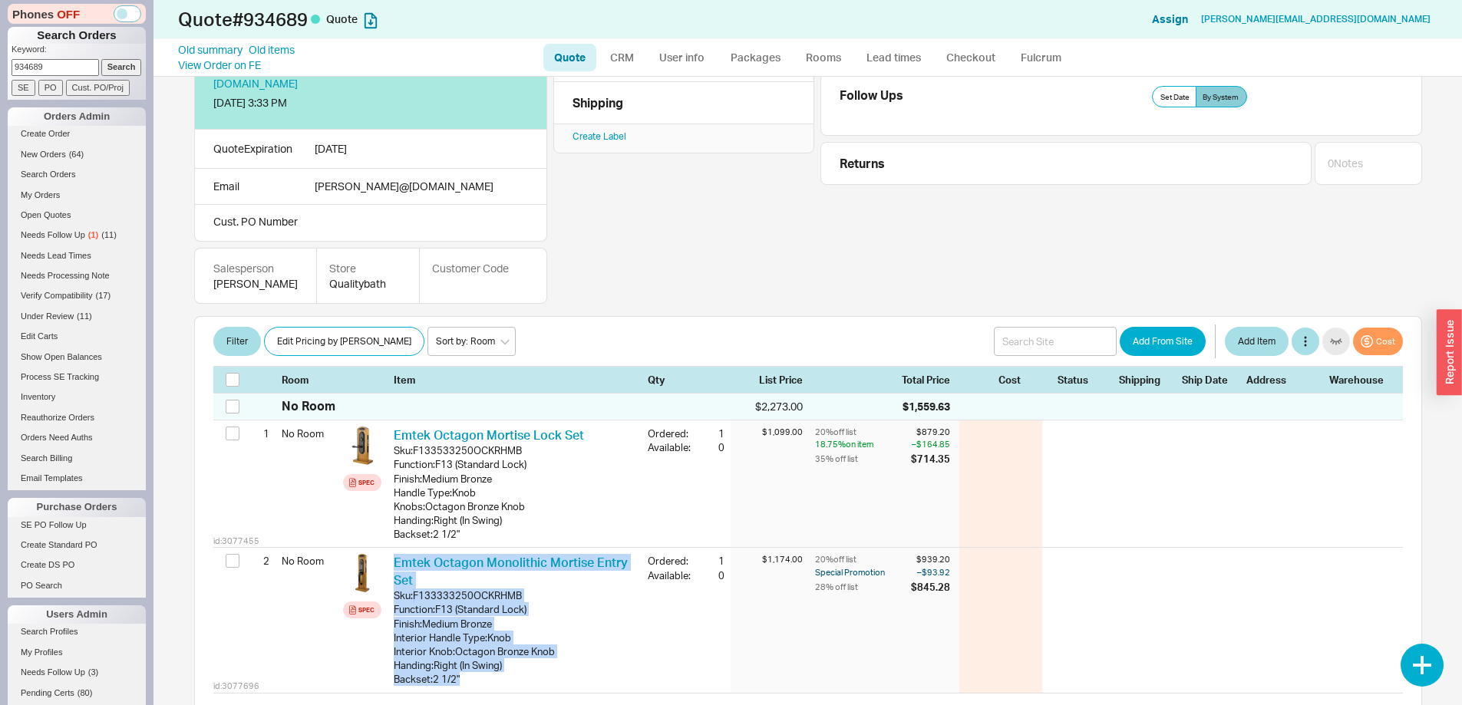
scroll to position [0, 0]
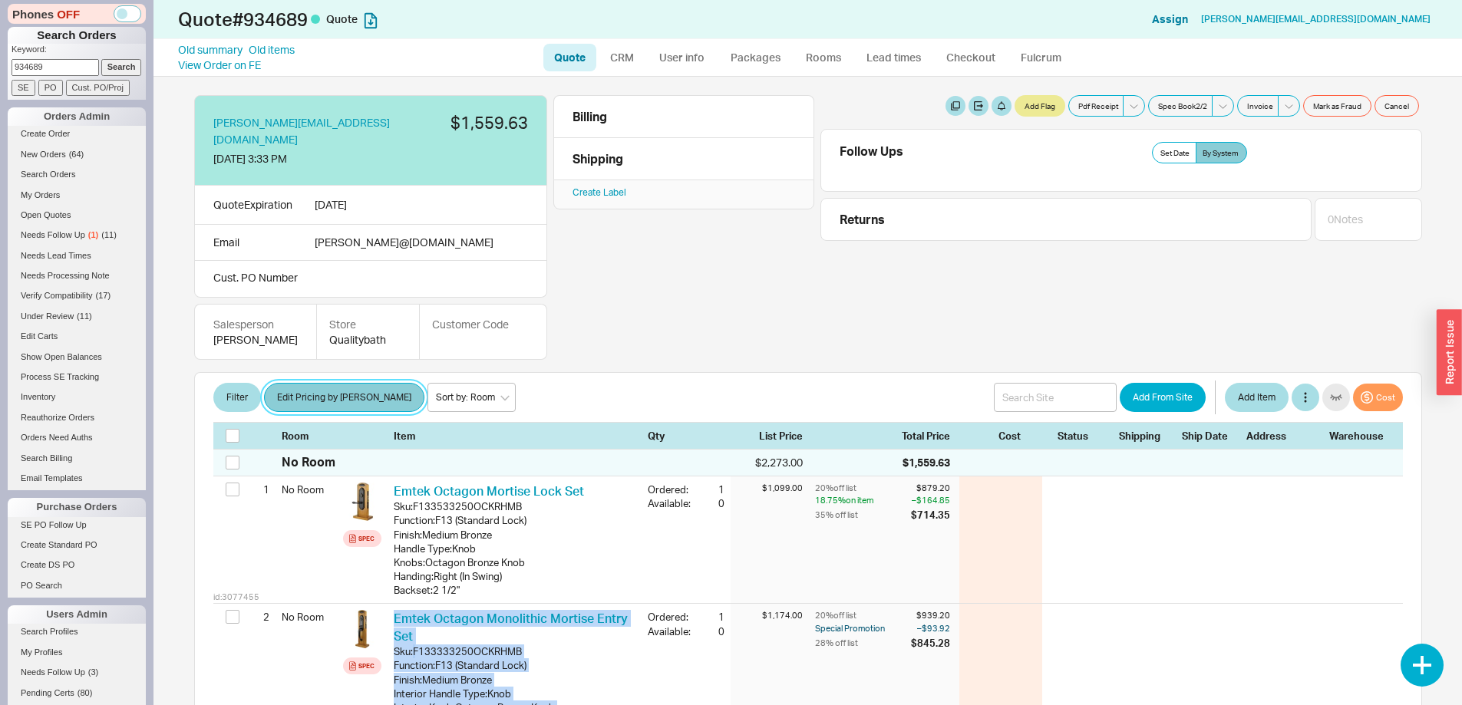
click at [335, 385] on button "Edit Pricing by Brand" at bounding box center [344, 397] width 160 height 29
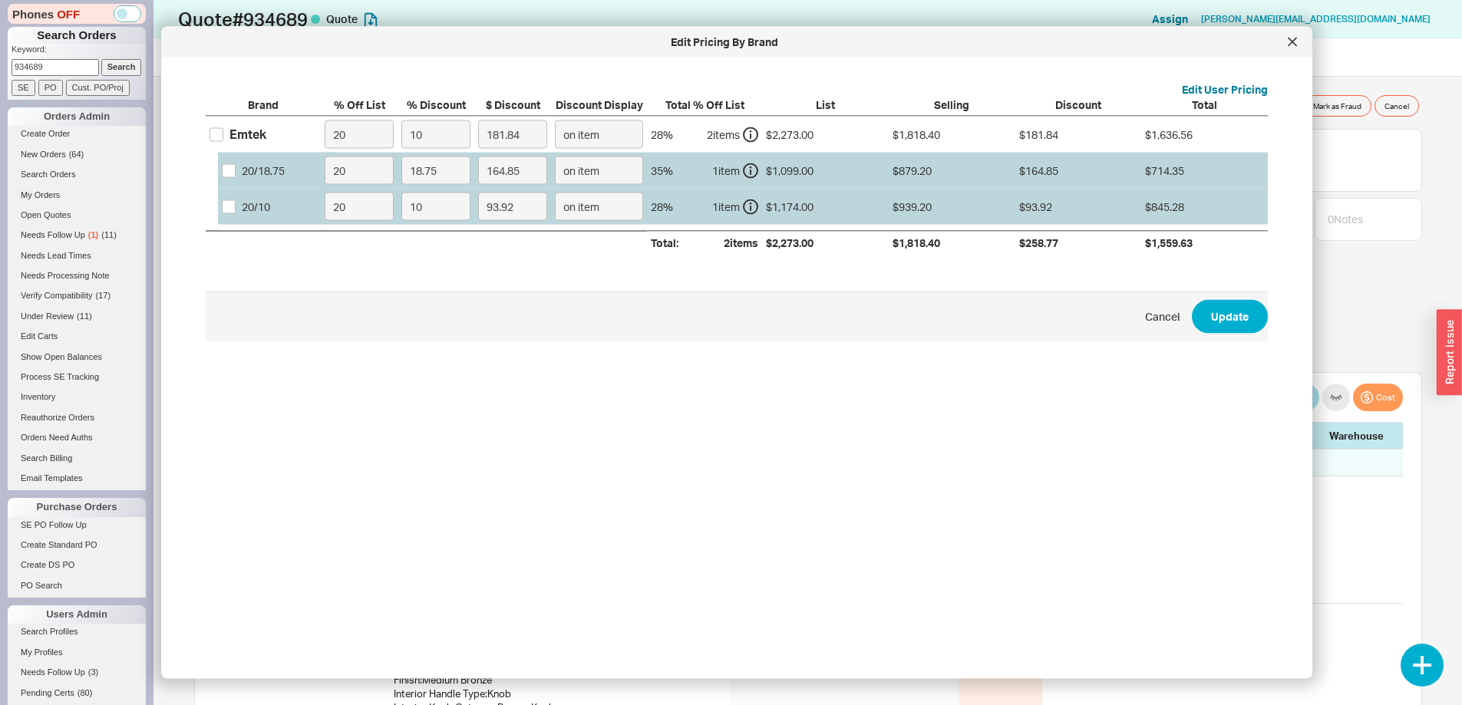
click at [233, 215] on div "20 / 10" at bounding box center [275, 207] width 115 height 36
click at [232, 213] on div "20 / 10" at bounding box center [275, 207] width 115 height 36
click at [232, 212] on input "20 / 10" at bounding box center [229, 207] width 14 height 14
checkbox input "true"
drag, startPoint x: 440, startPoint y: 210, endPoint x: 404, endPoint y: 210, distance: 36.1
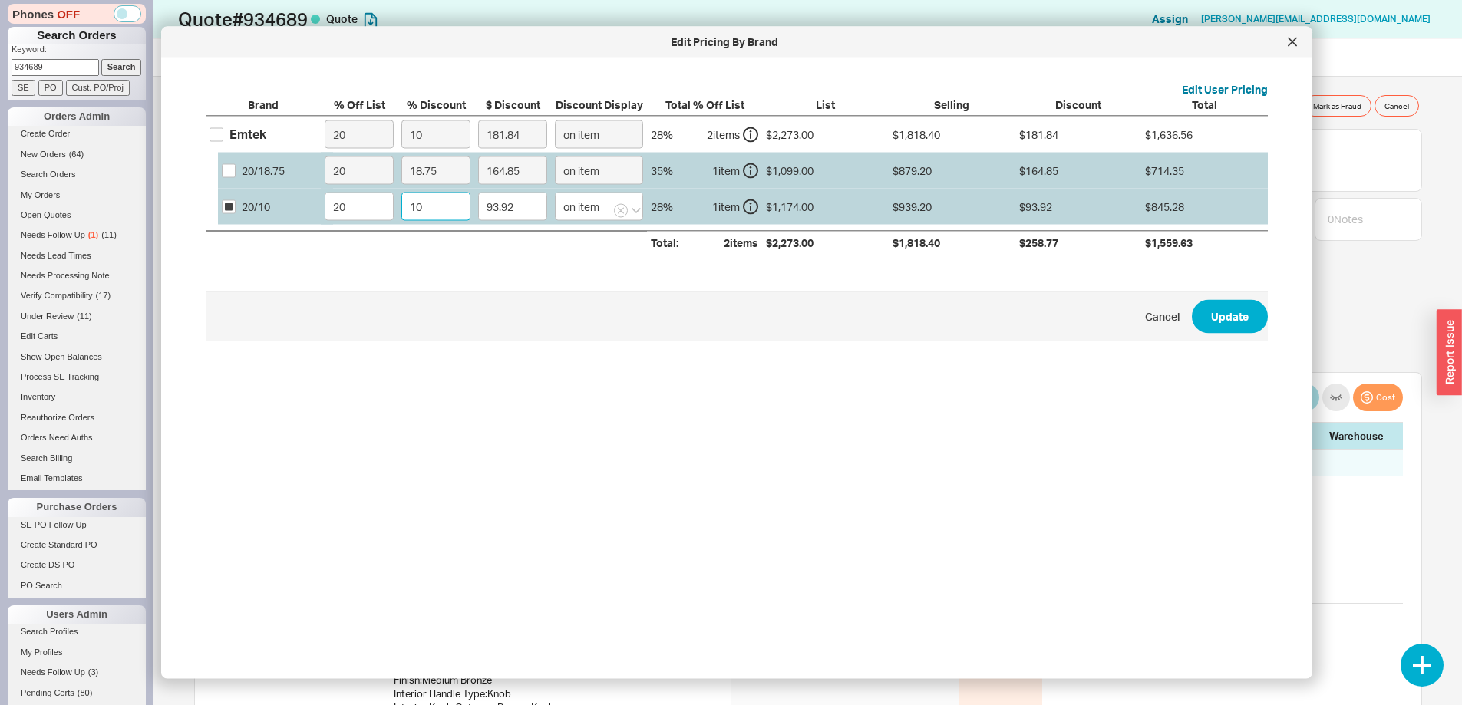
click at [404, 210] on input "10" at bounding box center [435, 207] width 69 height 28
type input "1"
type input "9.39"
type input "18"
type input "169.06"
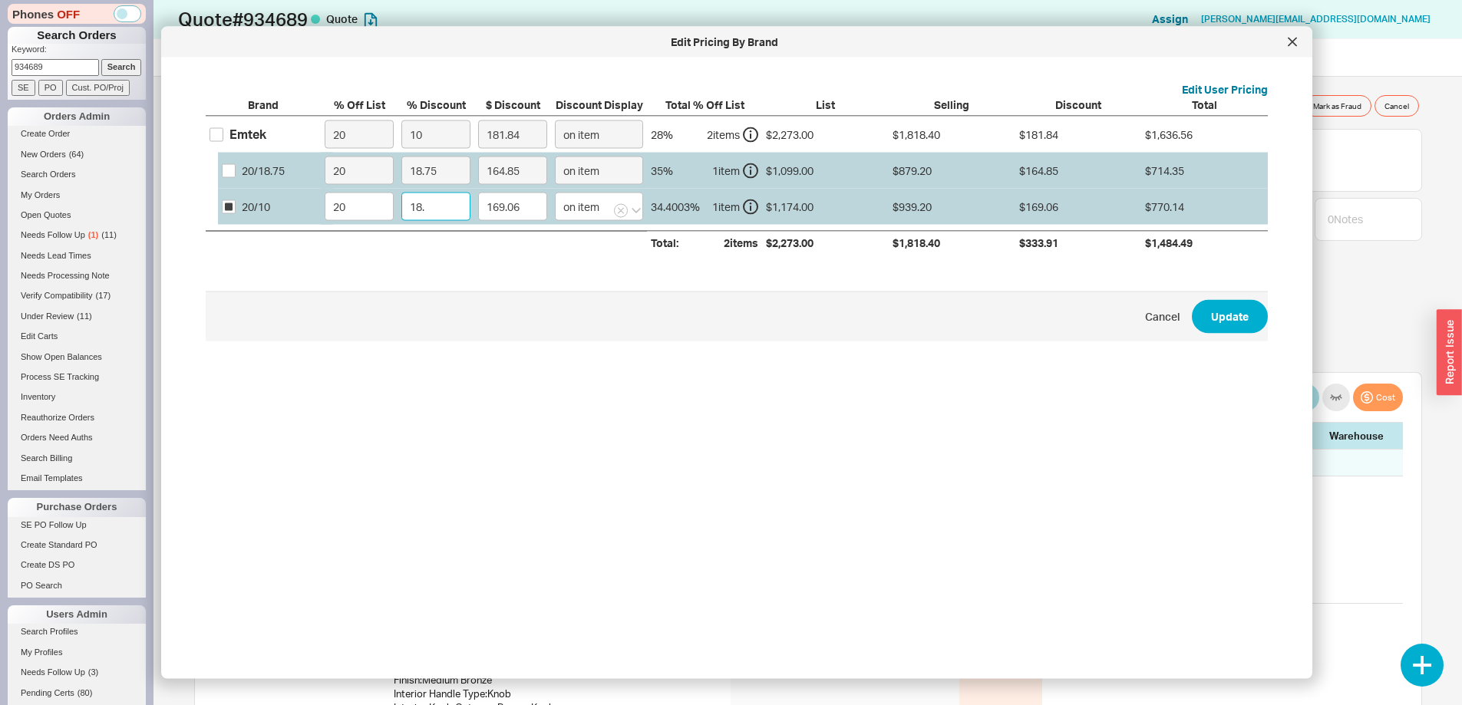
type input "18.7"
type input "175.63"
type input "18.75"
type input "176.1"
type input "18.75"
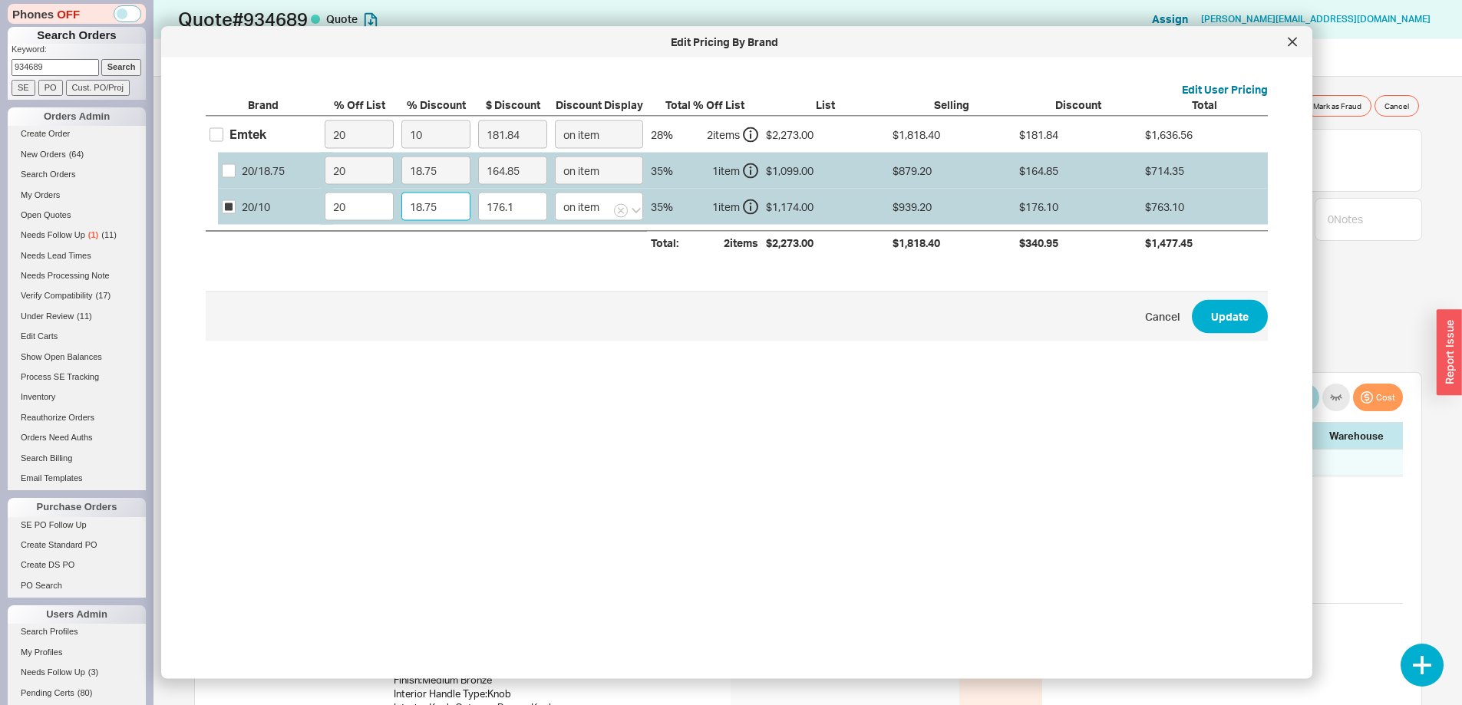
click at [1192, 299] on button "Update" at bounding box center [1230, 316] width 76 height 34
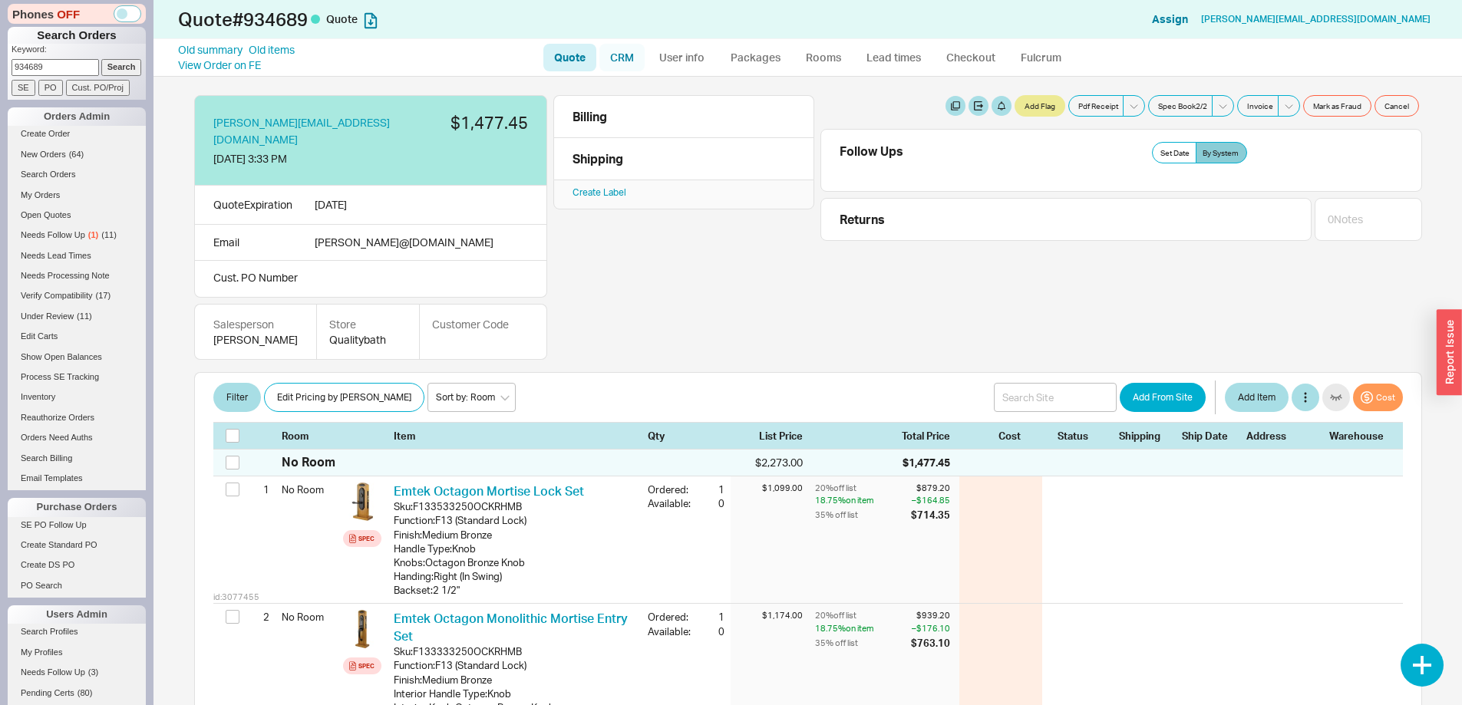
click at [612, 60] on link "CRM" at bounding box center [621, 58] width 45 height 28
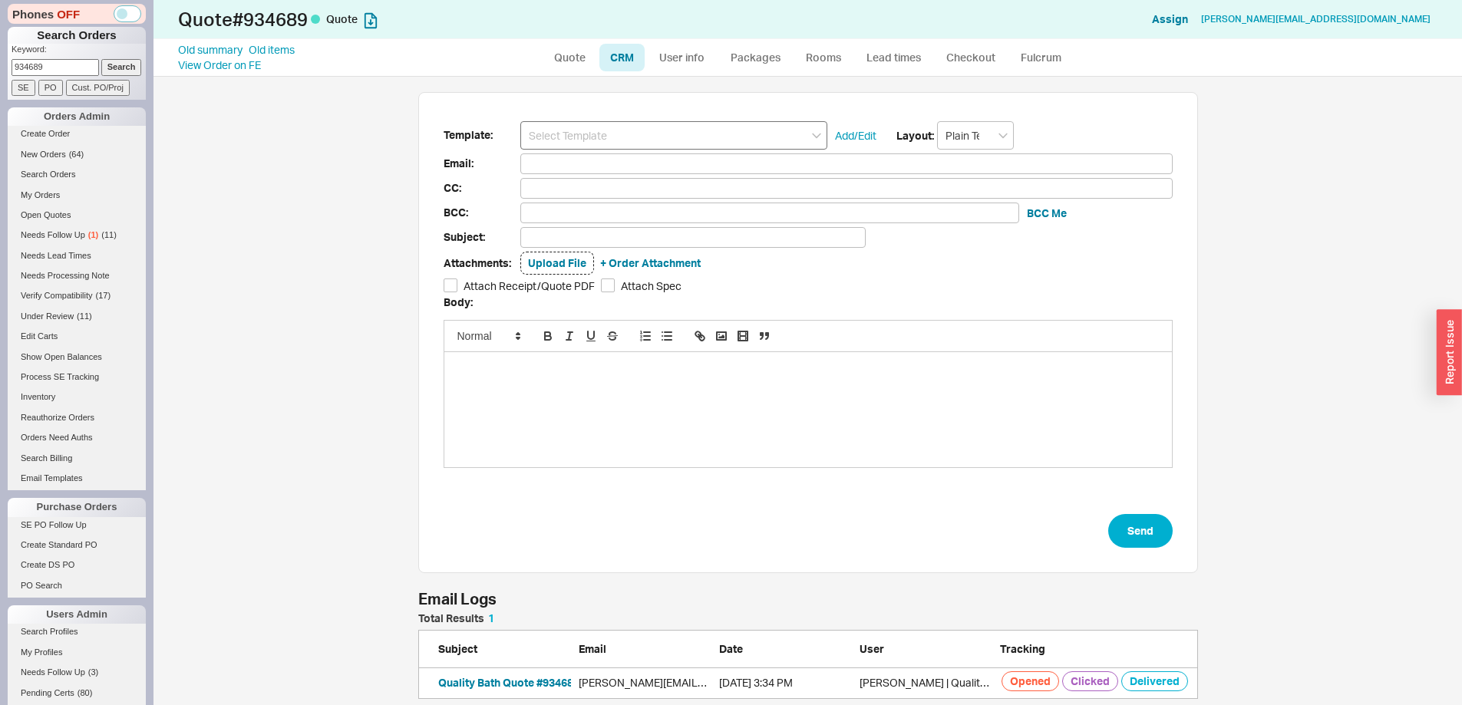
scroll to position [617, 1285]
click at [618, 129] on input at bounding box center [673, 135] width 307 height 28
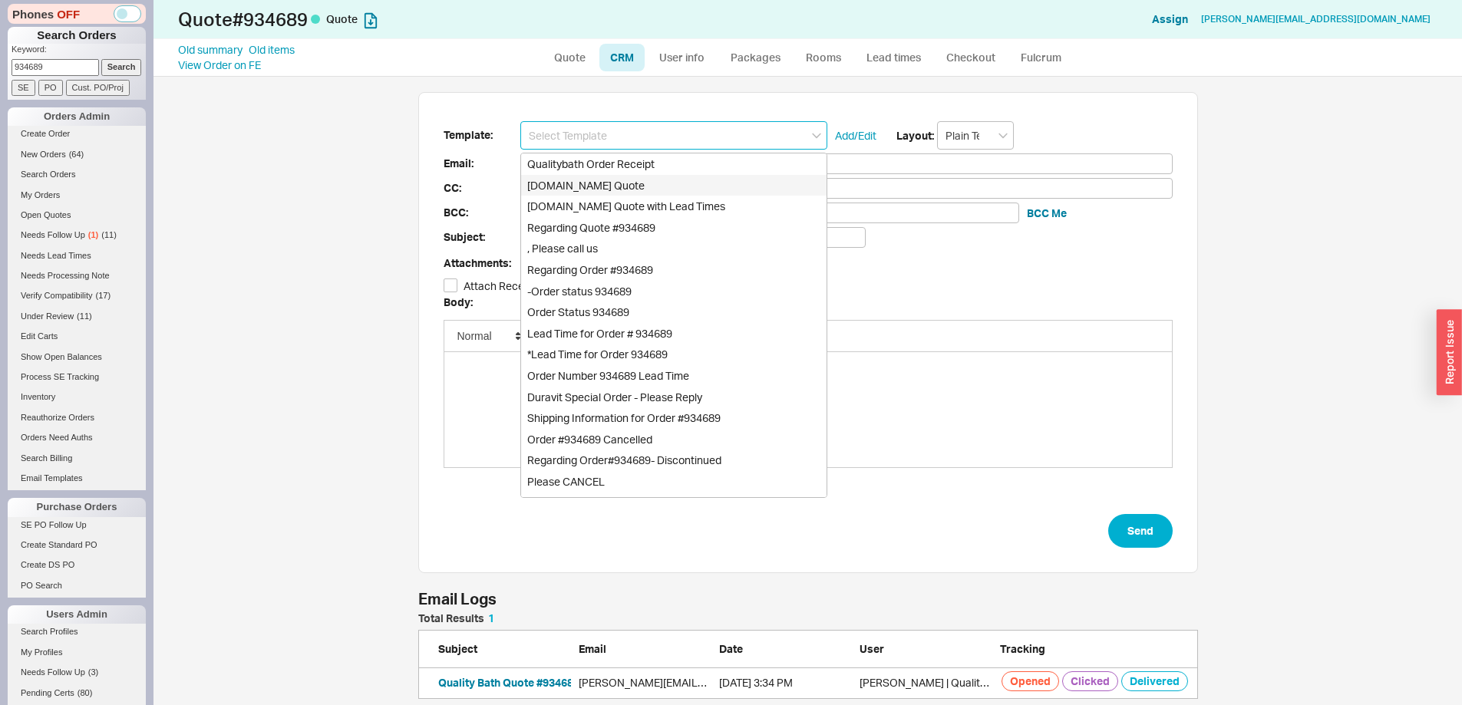
click at [615, 177] on div "Qualitybath.com Quote" at bounding box center [673, 185] width 305 height 21
type input "Qualitybath.com Quote"
type input "Receipt"
type input "antonia@cmcadesign.com"
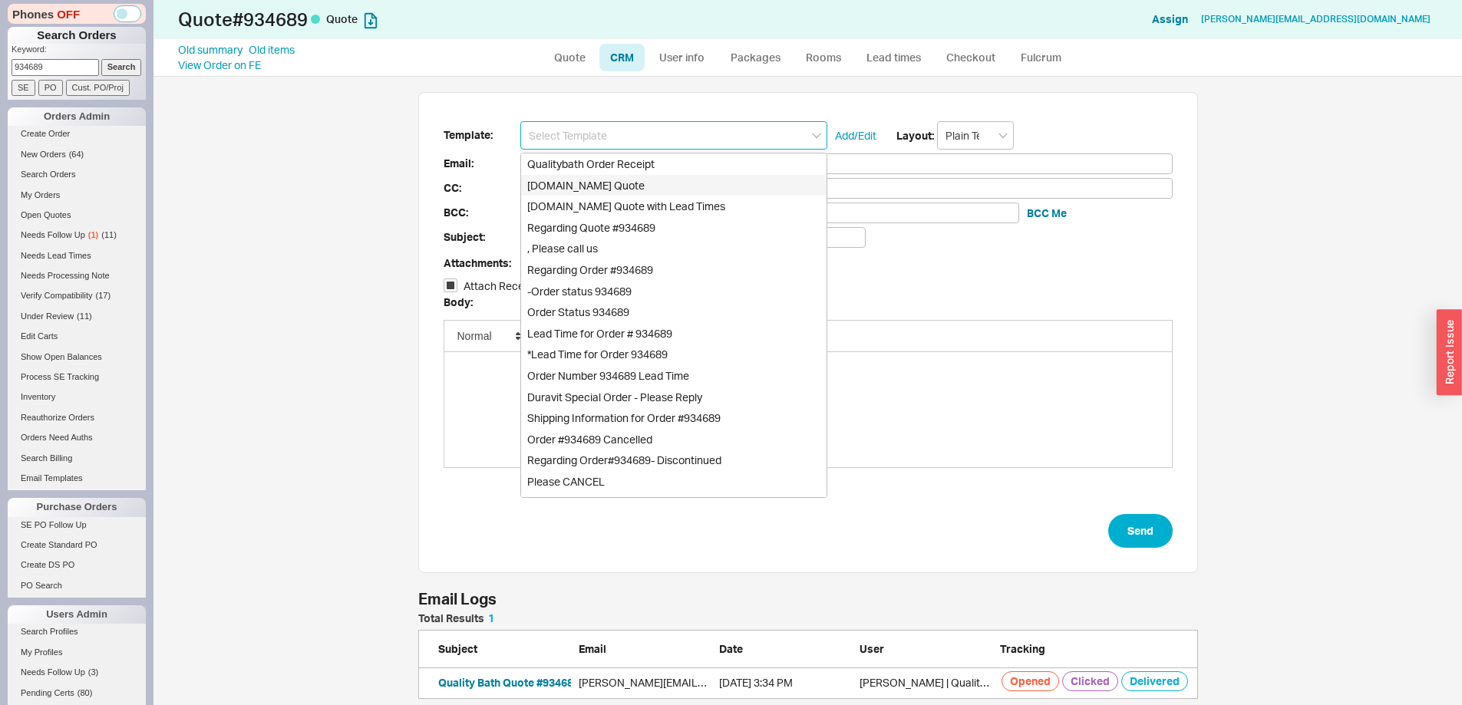
type input "Quality Bath Quote #934689"
checkbox input "true"
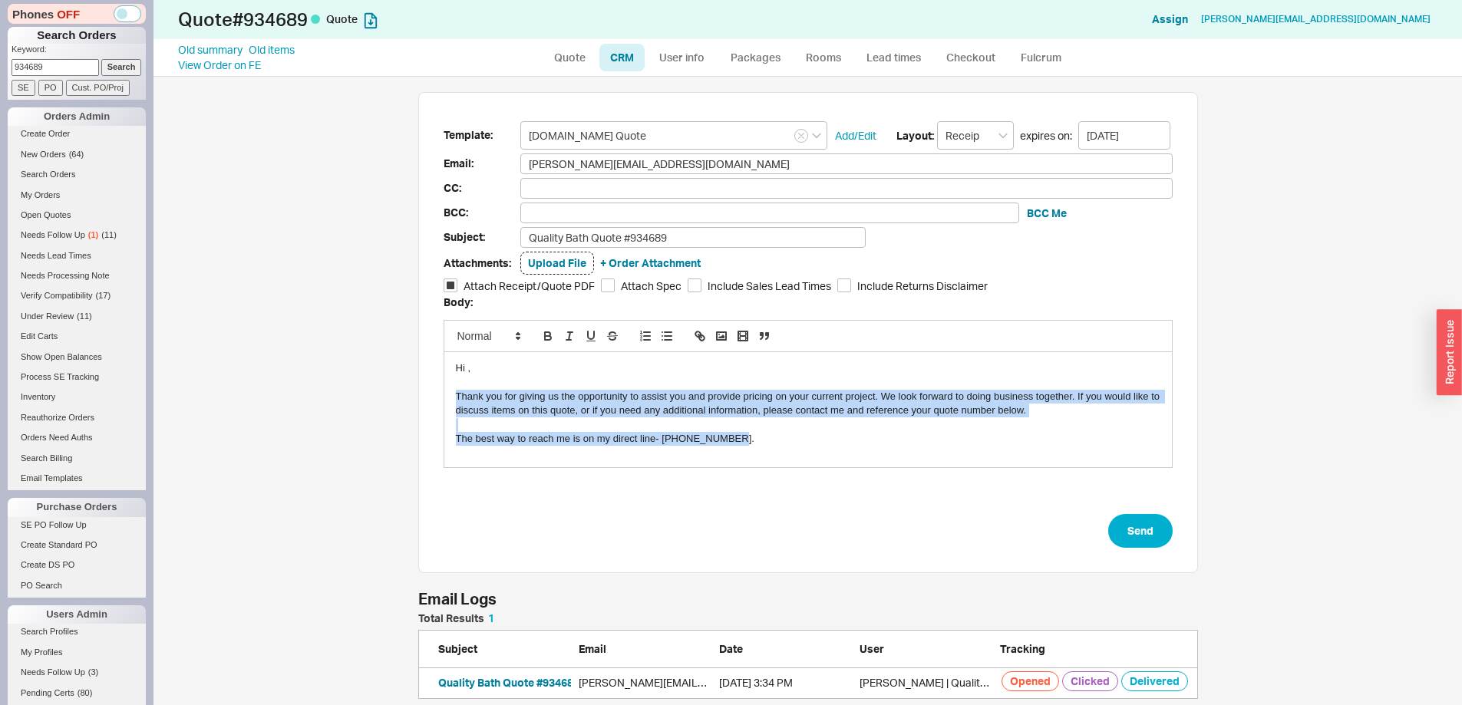
drag, startPoint x: 445, startPoint y: 401, endPoint x: 799, endPoint y: 448, distance: 356.9
click at [799, 448] on div "Hi , Thank you for giving us the opportunity to assist you and provide pricing …" at bounding box center [808, 409] width 728 height 115
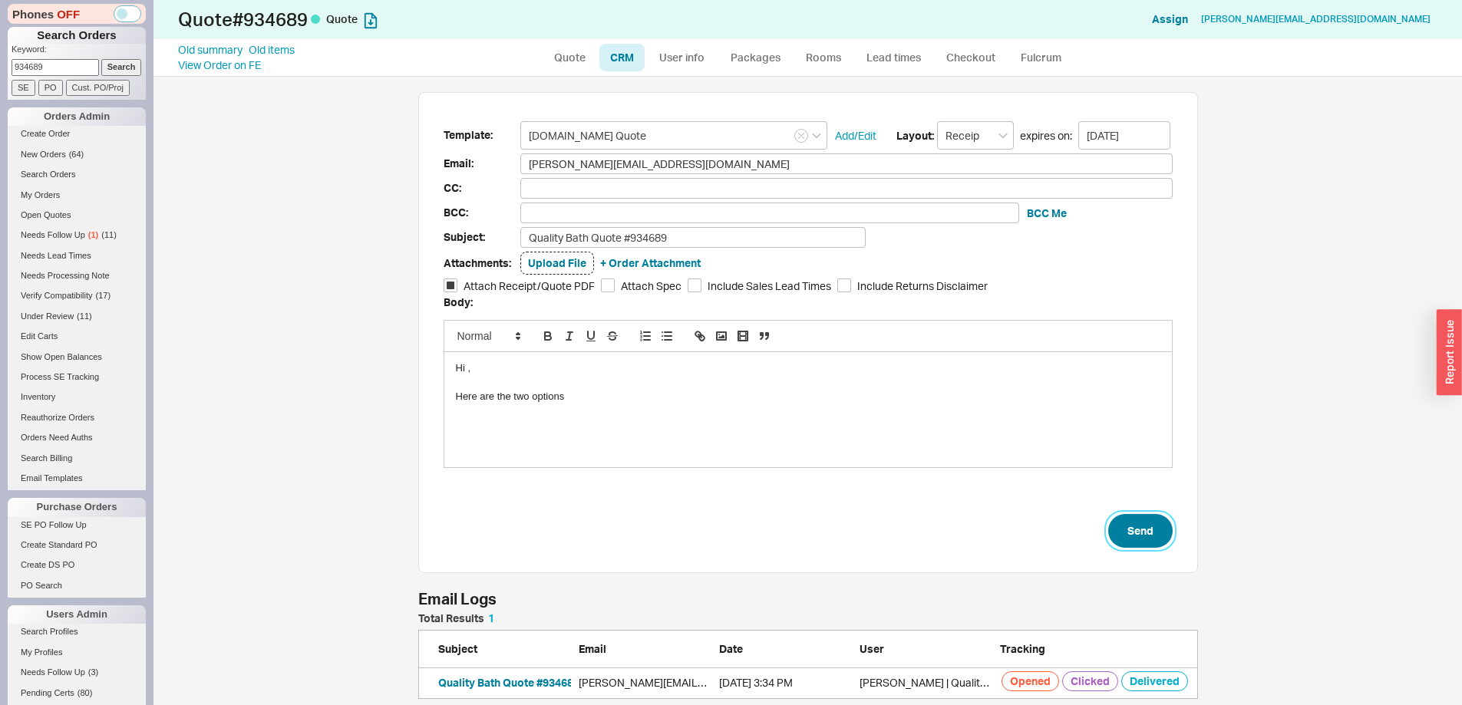
click at [1149, 528] on button "Send" at bounding box center [1140, 531] width 64 height 34
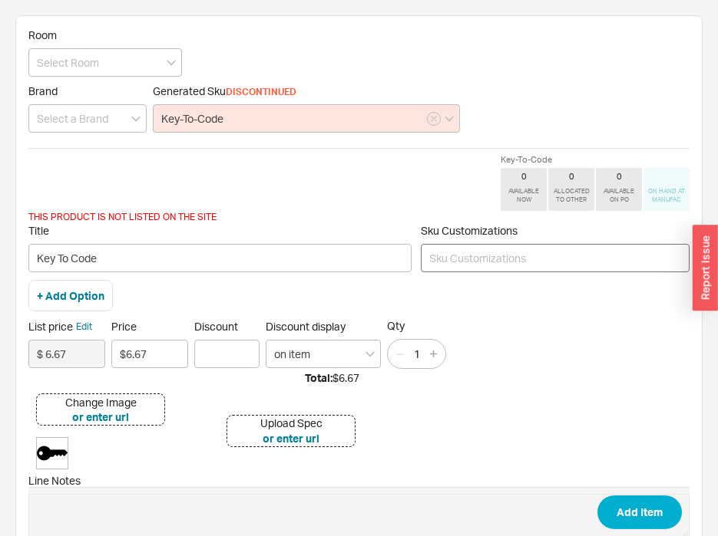
type input "Key-To-Code"
click at [537, 258] on input at bounding box center [555, 258] width 269 height 28
click at [503, 254] on input at bounding box center [555, 258] width 269 height 28
click at [497, 266] on input at bounding box center [555, 258] width 269 height 28
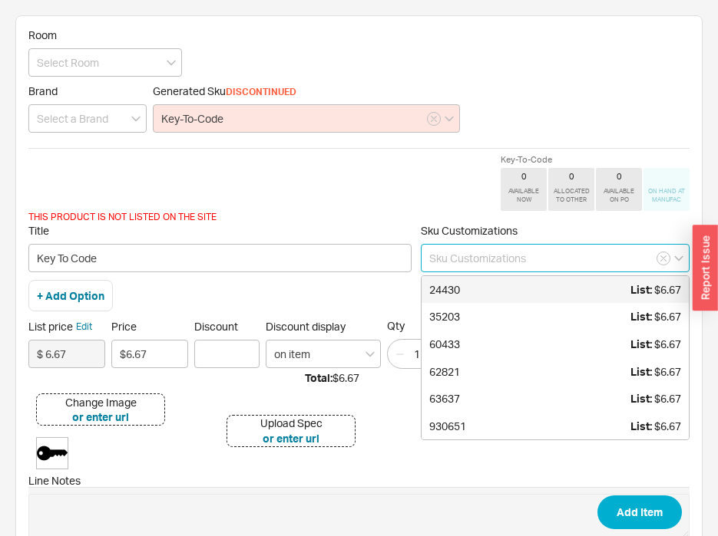
paste input "40332"
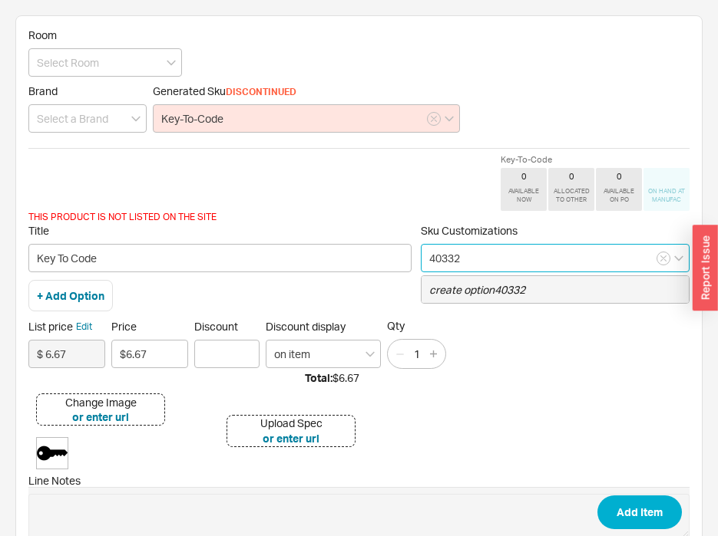
click at [488, 292] on icon "create option 40332" at bounding box center [477, 289] width 96 height 13
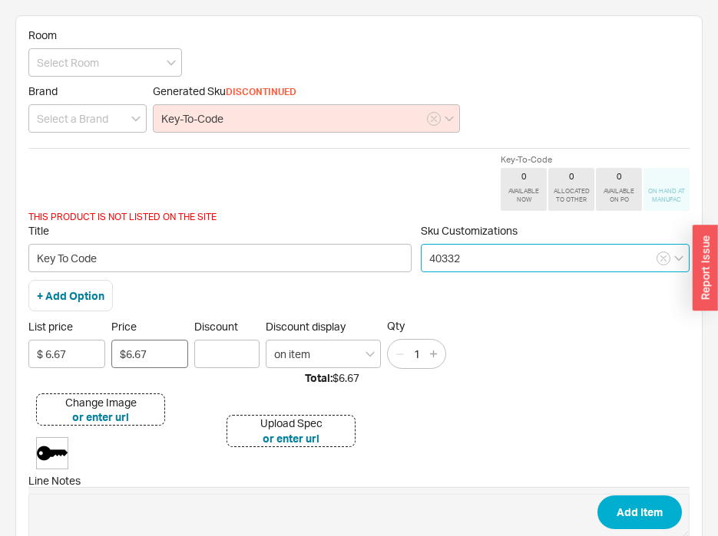
type input "40332"
click at [135, 363] on input "$6.67" at bounding box center [149, 354] width 77 height 28
drag, startPoint x: 135, startPoint y: 363, endPoint x: 161, endPoint y: 342, distance: 33.3
click at [136, 362] on input "$6.67" at bounding box center [149, 354] width 77 height 28
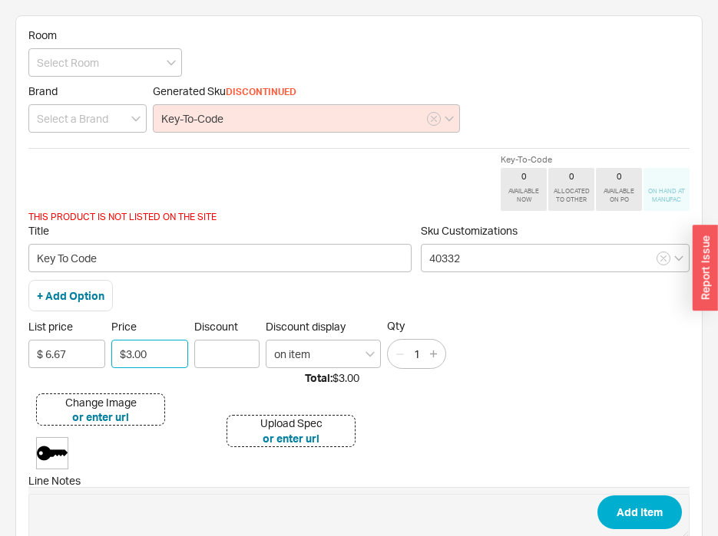
type input "$3.00"
type input "100"
type input "4"
click at [597, 496] on button "Add Item" at bounding box center [639, 513] width 84 height 34
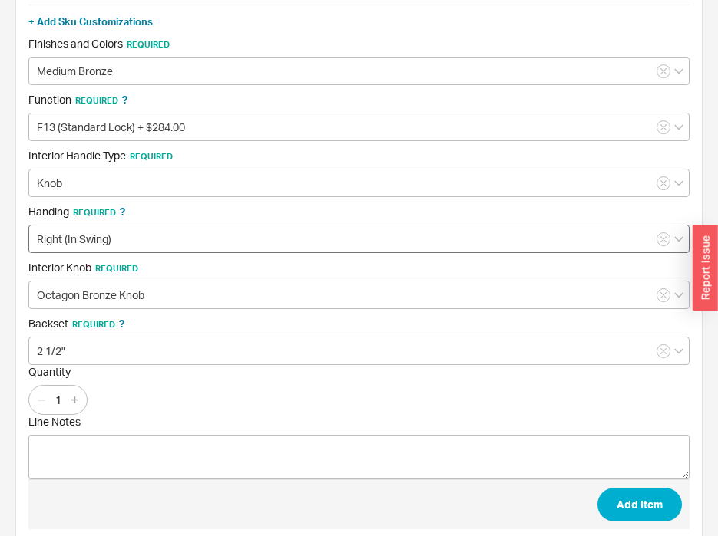
scroll to position [233, 0]
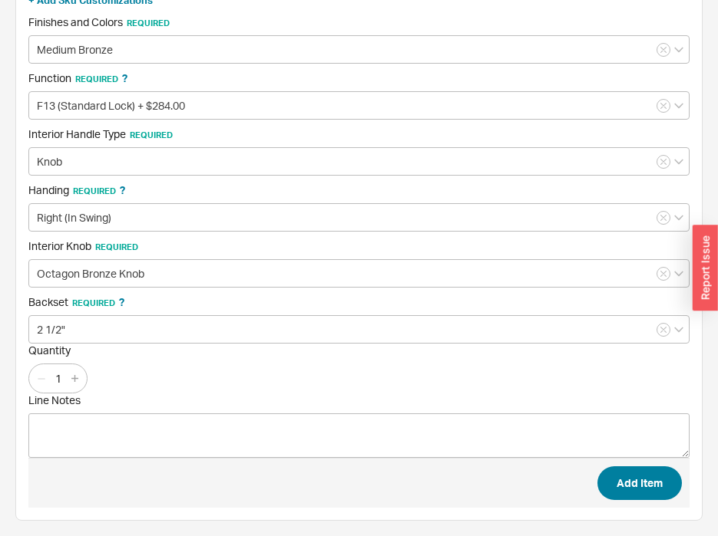
type input "F133333250OCKRHMB"
click at [642, 470] on button "Add Item" at bounding box center [639, 484] width 84 height 34
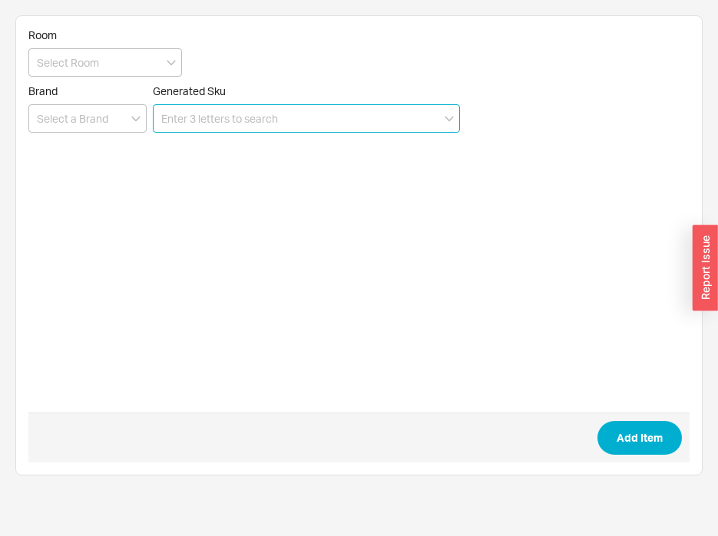
scroll to position [0, 0]
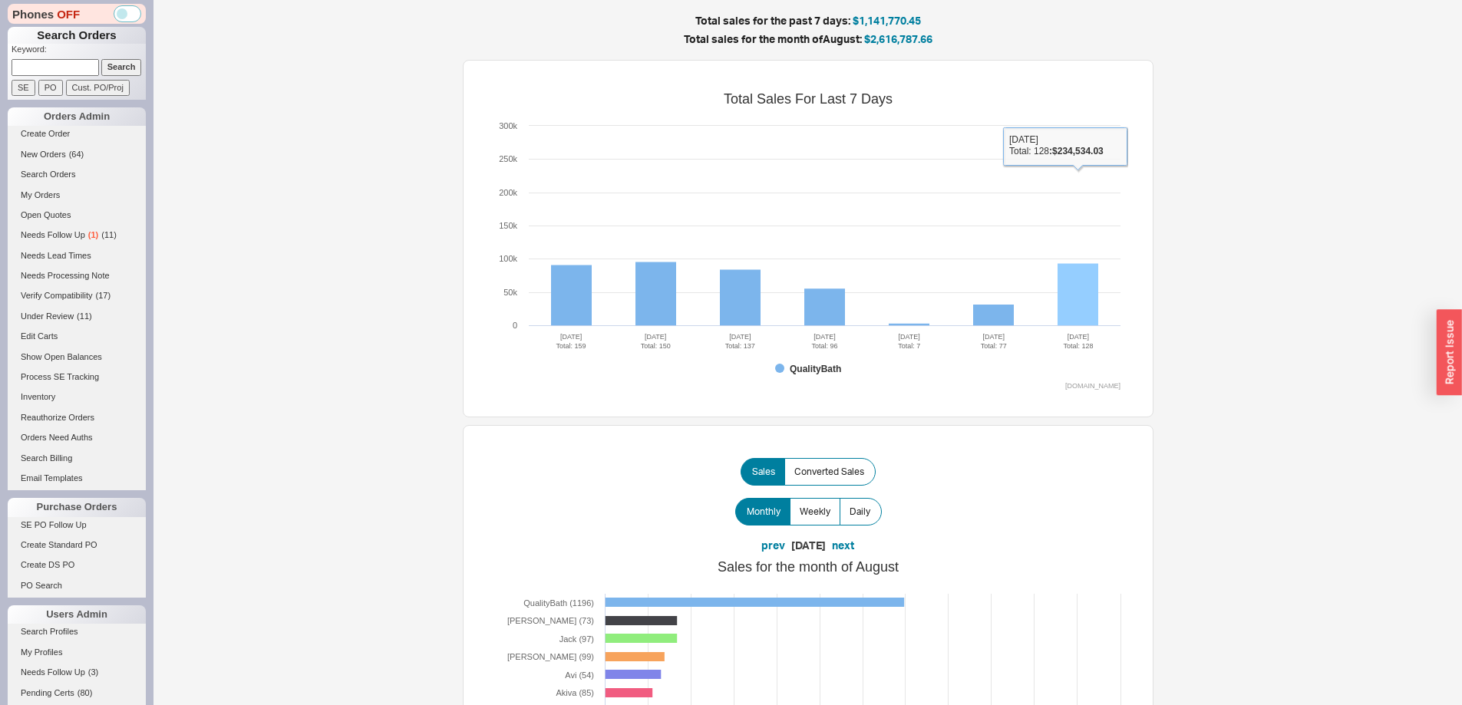
click at [1081, 289] on rect at bounding box center [1078, 295] width 41 height 62
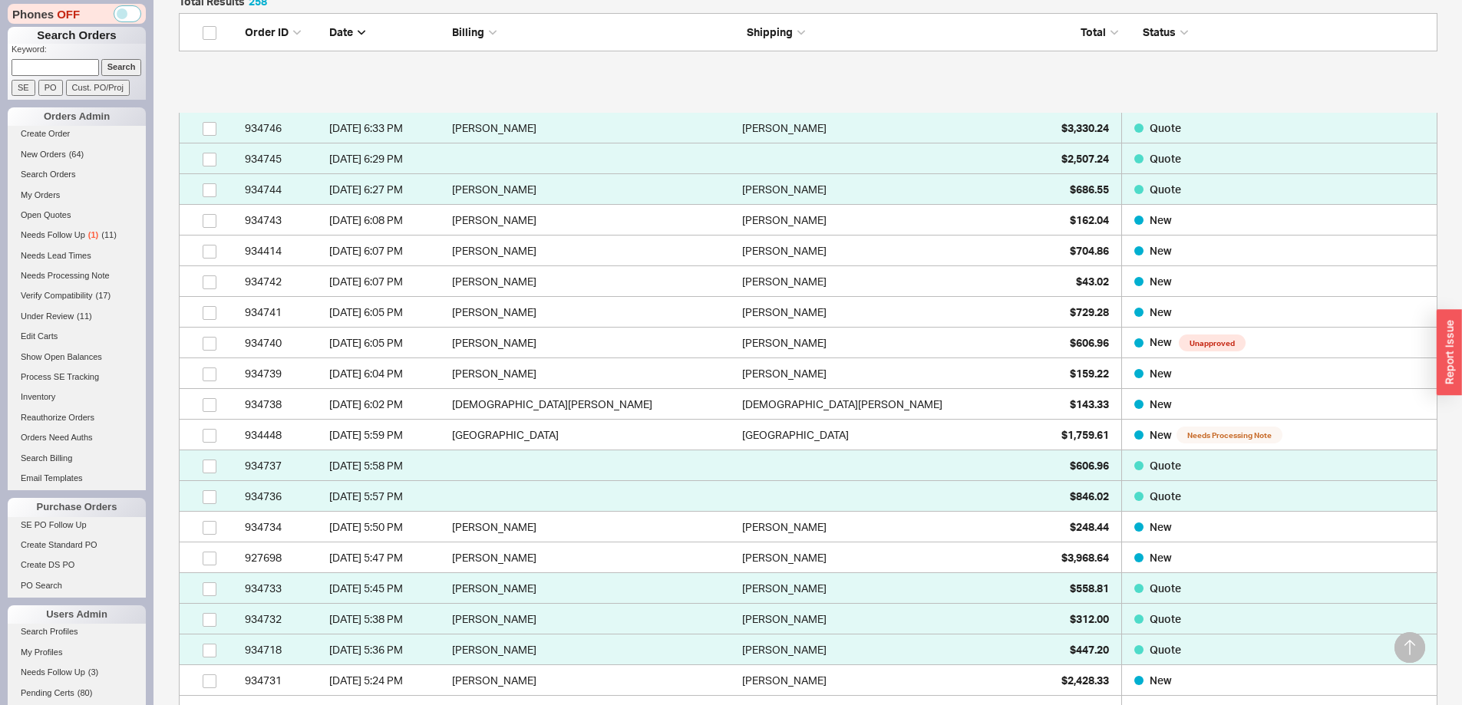
scroll to position [460, 0]
